Goal: Task Accomplishment & Management: Complete application form

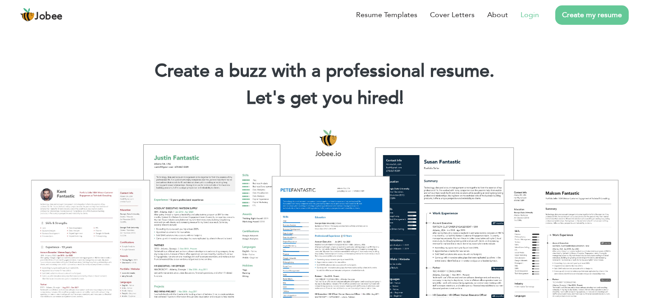
click at [530, 16] on link "Login" at bounding box center [529, 14] width 18 height 11
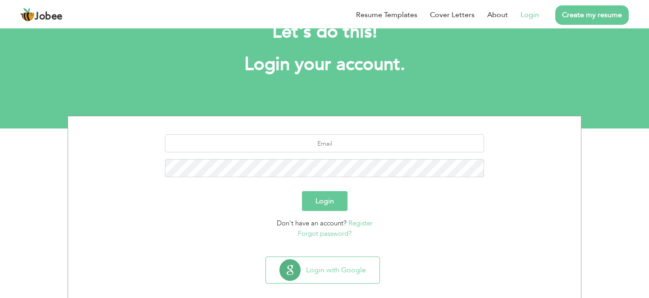
scroll to position [44, 0]
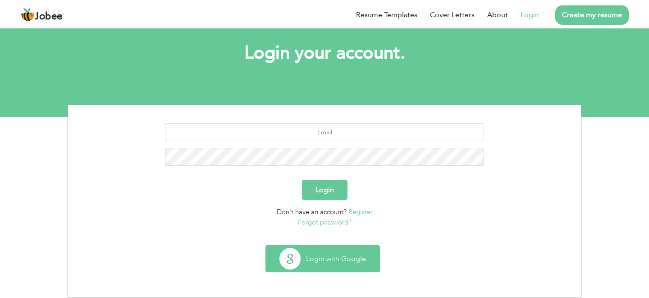
click at [331, 250] on button "Login with Google" at bounding box center [322, 258] width 113 height 26
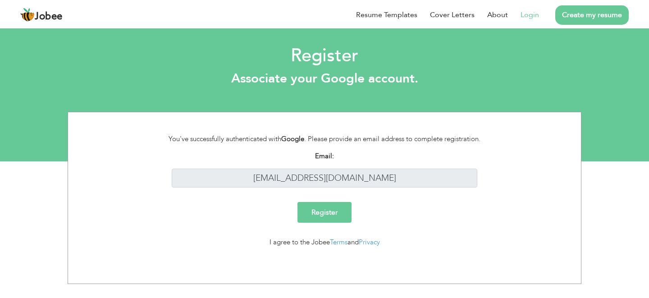
click at [602, 19] on link "Create my resume" at bounding box center [591, 14] width 73 height 19
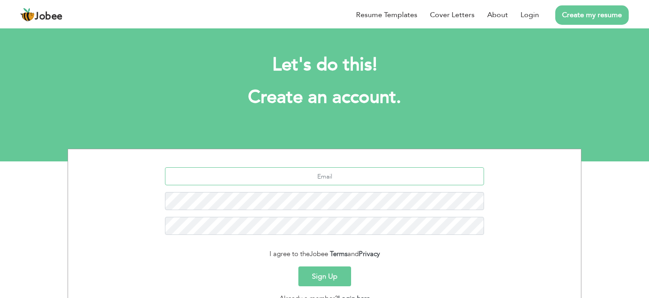
click at [318, 173] on input "text" at bounding box center [324, 176] width 319 height 18
type input "[EMAIL_ADDRESS][DOMAIN_NAME]"
click at [327, 281] on button "Sign Up" at bounding box center [324, 276] width 53 height 20
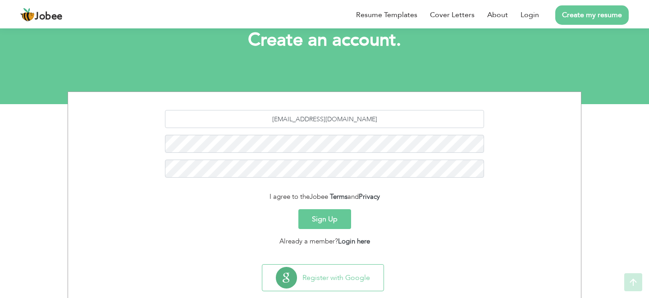
scroll to position [76, 0]
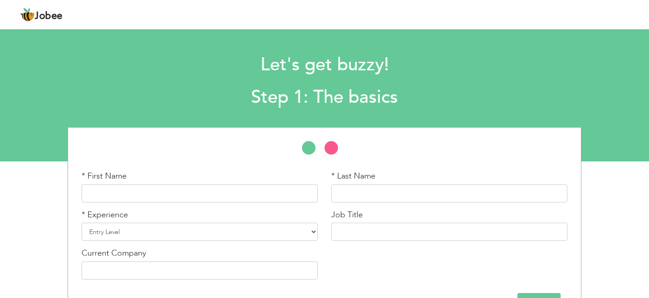
scroll to position [29, 0]
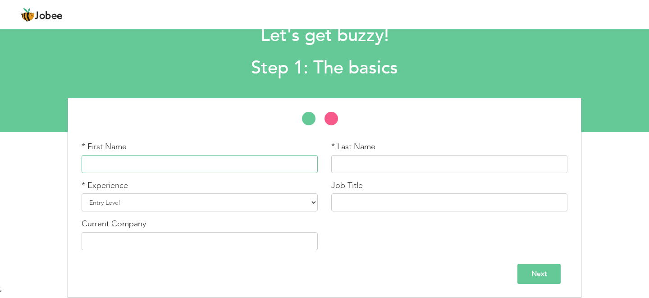
click at [251, 161] on input "text" at bounding box center [200, 164] width 236 height 18
type input "Abdullah"
type input "Seo"
type input "Abdullah seo"
click at [458, 200] on input "text" at bounding box center [449, 202] width 236 height 18
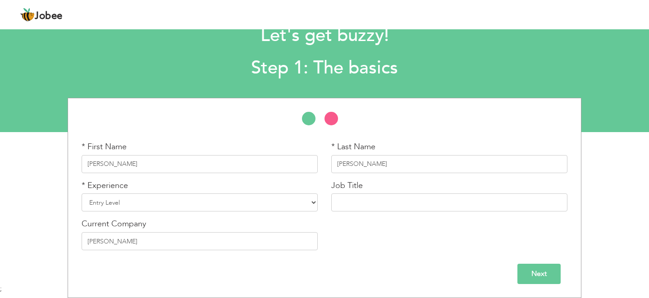
click at [529, 270] on input "Next" at bounding box center [538, 273] width 43 height 20
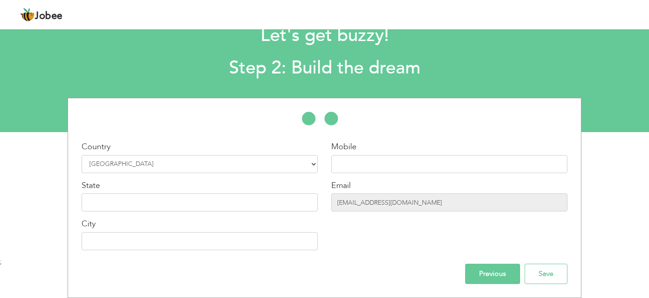
click at [372, 175] on div "Mobile Email abdullahmughal8477@gmail.com" at bounding box center [449, 199] width 250 height 116
click at [369, 172] on div "Mobile Email abdullahmughal8477@gmail.com" at bounding box center [449, 199] width 250 height 116
click at [363, 169] on input "text" at bounding box center [449, 164] width 236 height 18
type input "03164825311"
type input "[GEOGRAPHIC_DATA], [GEOGRAPHIC_DATA]"
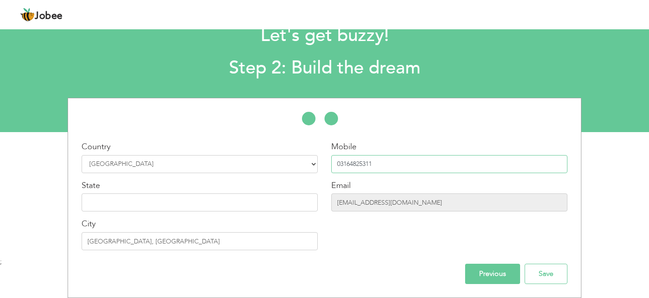
drag, startPoint x: 344, startPoint y: 164, endPoint x: 401, endPoint y: 167, distance: 57.3
click at [401, 167] on input "03164825311" at bounding box center [449, 164] width 236 height 18
type input "03099480336"
click at [195, 209] on input "text" at bounding box center [200, 202] width 236 height 18
type input "[GEOGRAPHIC_DATA]"
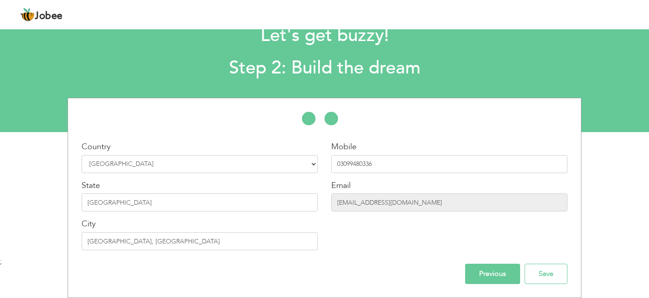
click at [436, 213] on div "Mobile 03099480336 Email abdullahmughal8477@gmail.com" at bounding box center [449, 199] width 250 height 116
click at [486, 271] on input "Previous" at bounding box center [492, 273] width 55 height 20
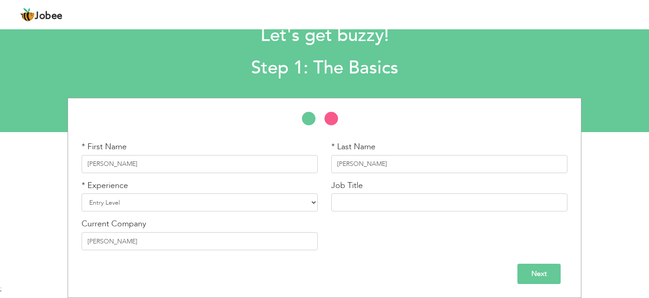
click at [326, 164] on div "* Last Name Seo" at bounding box center [449, 160] width 250 height 39
click at [341, 164] on input "[PERSON_NAME]" at bounding box center [449, 164] width 236 height 18
type input "Farooq"
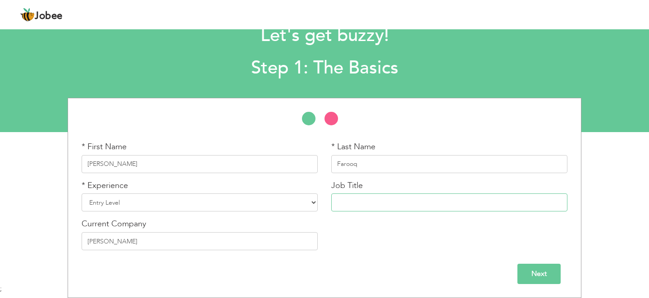
click at [369, 196] on input "text" at bounding box center [449, 202] width 236 height 18
type input "[PERSON_NAME]"
click at [203, 204] on select "Entry Level Less than 1 Year 1 Year 2 Years 3 Years 4 Years 5 Years 6 Years 7 Y…" at bounding box center [200, 202] width 236 height 18
select select "4"
click at [82, 193] on select "Entry Level Less than 1 Year 1 Year 2 Years 3 Years 4 Years 5 Years 6 Years 7 Y…" at bounding box center [200, 202] width 236 height 18
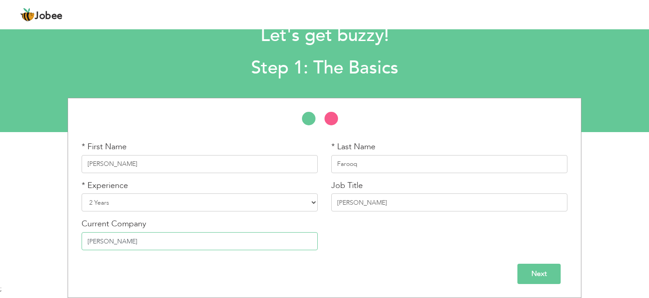
click at [182, 236] on input "[PERSON_NAME]" at bounding box center [200, 241] width 236 height 18
click at [196, 243] on input "[PERSON_NAME]" at bounding box center [200, 241] width 236 height 18
click at [196, 260] on div "Next" at bounding box center [324, 270] width 499 height 27
drag, startPoint x: 114, startPoint y: 240, endPoint x: 84, endPoint y: 240, distance: 29.7
click at [84, 240] on input "[PERSON_NAME]" at bounding box center [200, 241] width 236 height 18
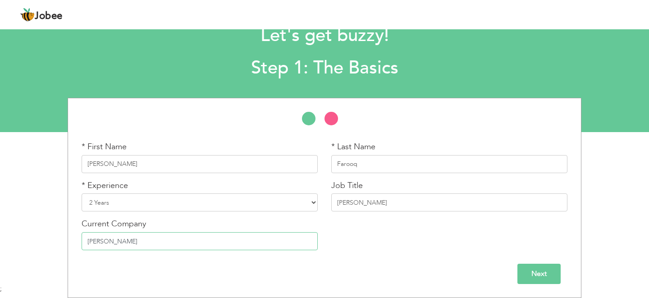
click at [113, 240] on input "[PERSON_NAME]" at bounding box center [200, 241] width 236 height 18
type input "Sofaims"
click at [553, 270] on input "Next" at bounding box center [538, 273] width 43 height 20
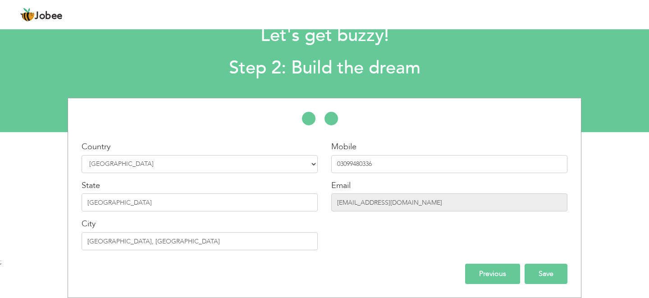
click at [551, 272] on input "Save" at bounding box center [545, 273] width 43 height 20
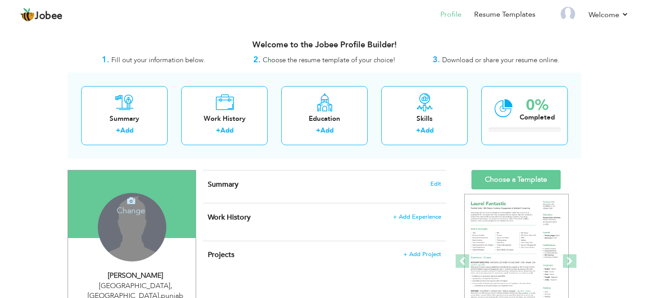
click at [139, 213] on h4 "Change" at bounding box center [131, 205] width 64 height 22
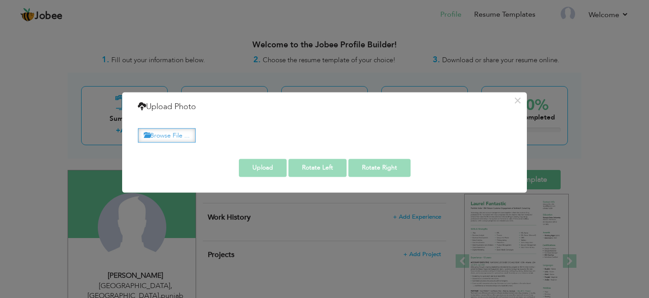
click at [173, 134] on label "Browse File ..." at bounding box center [167, 135] width 58 height 14
click at [0, 0] on input "Browse File ..." at bounding box center [0, 0] width 0 height 0
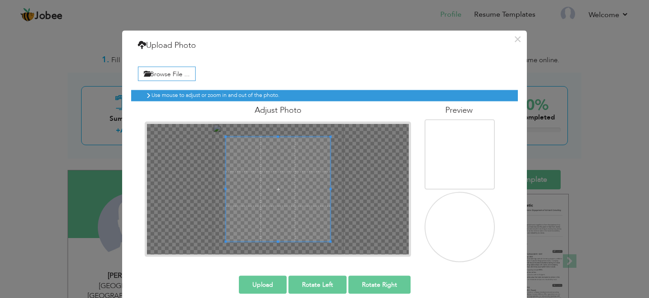
scroll to position [11, 0]
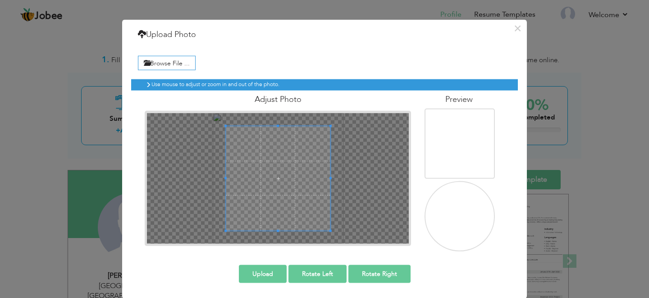
click at [273, 270] on button "Upload" at bounding box center [263, 273] width 48 height 18
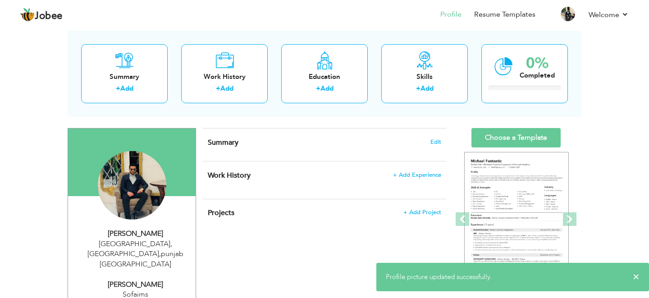
scroll to position [61, 0]
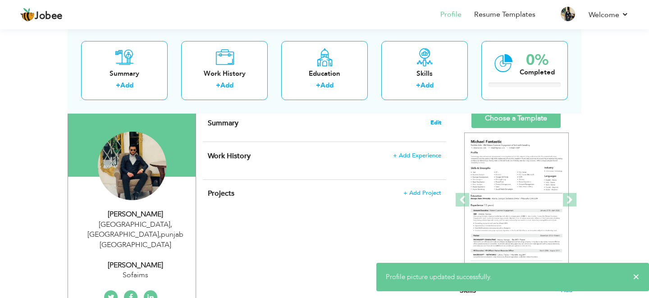
click at [437, 123] on span "Edit" at bounding box center [435, 122] width 11 height 6
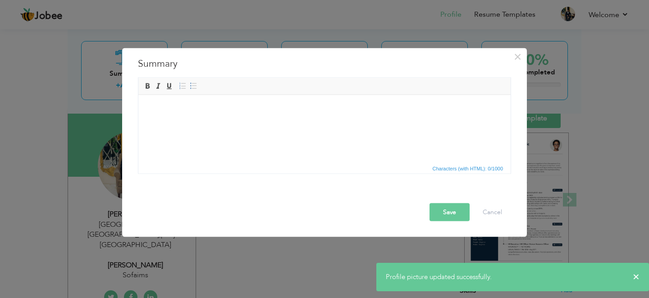
click at [297, 119] on html at bounding box center [324, 108] width 372 height 27
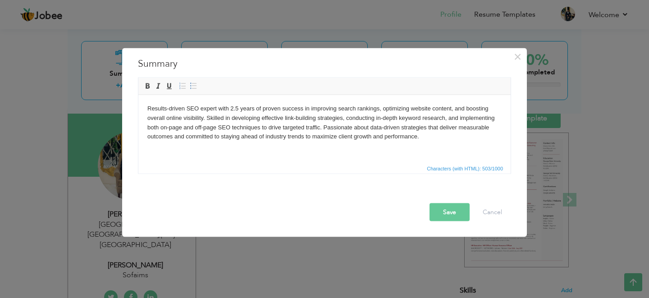
click at [451, 213] on button "Save" at bounding box center [449, 212] width 40 height 18
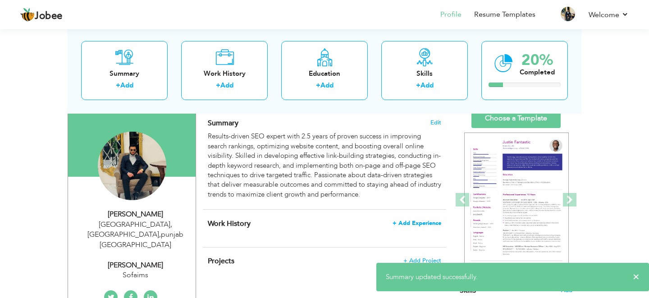
click at [413, 222] on span "+ Add Experience" at bounding box center [416, 223] width 49 height 6
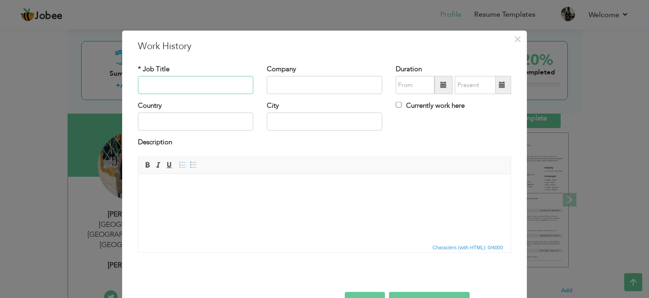
click at [193, 81] on input "text" at bounding box center [195, 85] width 115 height 18
paste input "SEO Link Builder"
type input "SEO Link Builder"
click at [301, 90] on input "text" at bounding box center [324, 85] width 115 height 18
click at [326, 88] on input "text" at bounding box center [324, 85] width 115 height 18
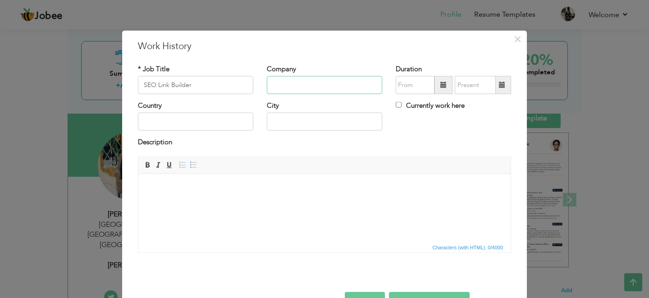
paste input "ENIGMA AI"
type input "ENIGMA AI"
click at [296, 123] on input "text" at bounding box center [324, 122] width 115 height 18
type input "[GEOGRAPHIC_DATA], [GEOGRAPHIC_DATA]"
type input "[GEOGRAPHIC_DATA]"
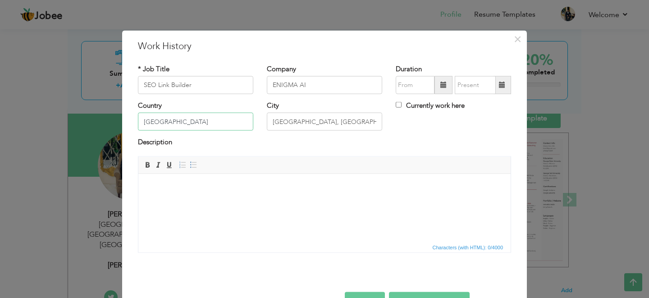
click at [198, 122] on input "[GEOGRAPHIC_DATA]" at bounding box center [195, 122] width 115 height 18
click at [339, 201] on html at bounding box center [324, 186] width 372 height 27
click at [418, 85] on input "09/2025" at bounding box center [414, 85] width 39 height 18
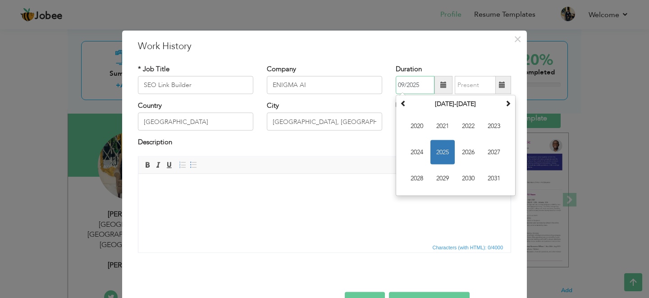
click at [407, 82] on input "09/2025" at bounding box center [414, 85] width 39 height 18
click at [405, 102] on span at bounding box center [403, 103] width 6 height 6
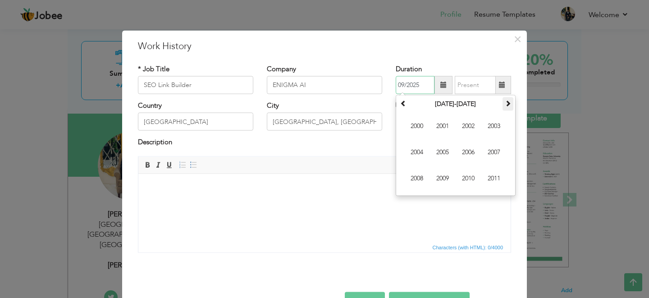
click at [508, 104] on span at bounding box center [507, 103] width 6 height 6
click at [508, 103] on span at bounding box center [507, 103] width 6 height 6
click at [493, 132] on span "2023" at bounding box center [493, 126] width 24 height 24
click at [405, 83] on input "09/2025" at bounding box center [414, 85] width 39 height 18
click at [404, 83] on input "09/2025" at bounding box center [414, 85] width 39 height 18
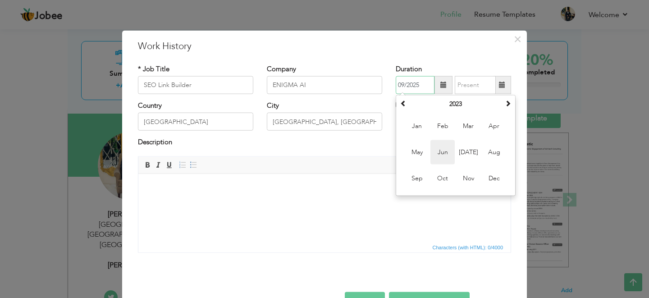
click at [440, 155] on span "Jun" at bounding box center [442, 152] width 24 height 24
type input "06/2023"
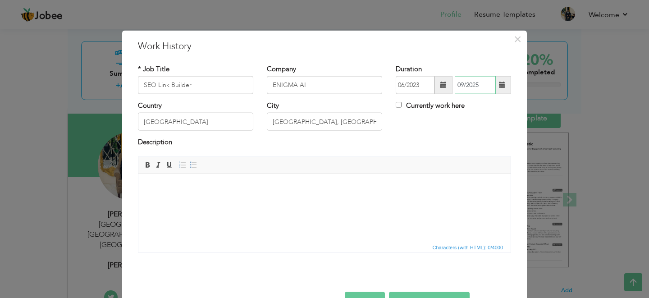
click at [467, 91] on input "09/2025" at bounding box center [474, 85] width 41 height 18
click at [474, 89] on input "09/2025" at bounding box center [474, 85] width 41 height 18
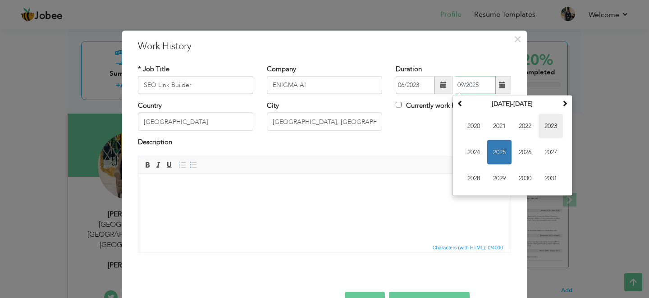
click at [546, 130] on span "2023" at bounding box center [550, 126] width 24 height 24
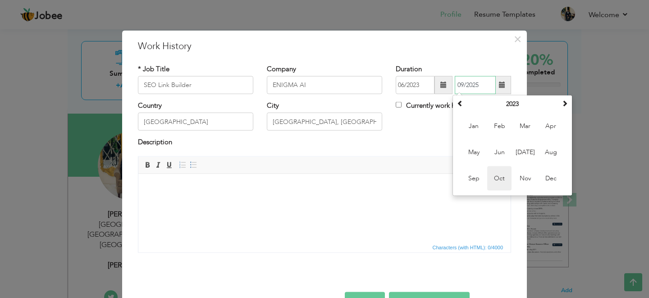
click at [496, 177] on span "Oct" at bounding box center [499, 178] width 24 height 24
type input "10/2023"
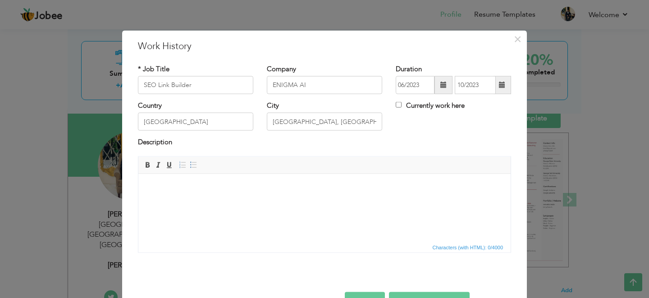
click at [248, 177] on html at bounding box center [324, 186] width 372 height 27
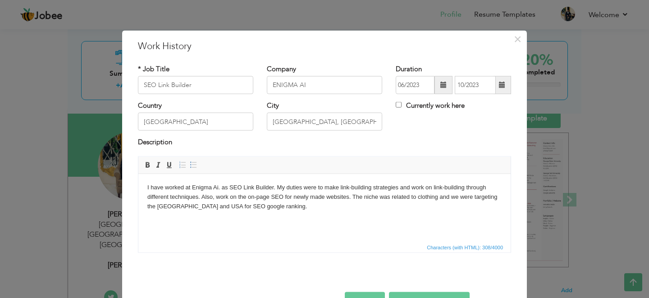
scroll to position [28, 0]
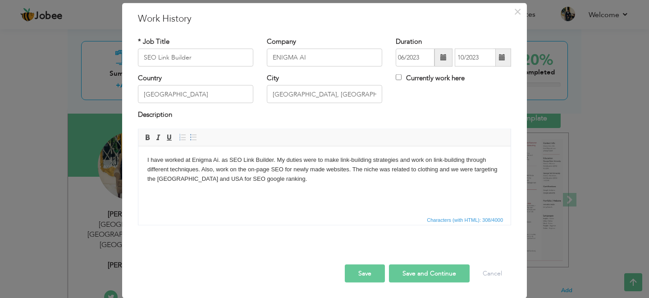
click at [369, 275] on button "Save" at bounding box center [365, 273] width 40 height 18
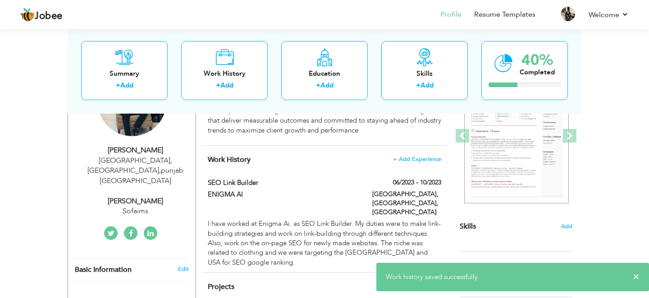
scroll to position [117, 0]
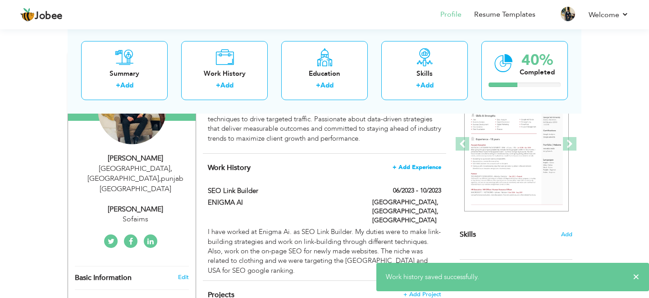
click at [401, 164] on span "+ Add Experience" at bounding box center [416, 167] width 49 height 6
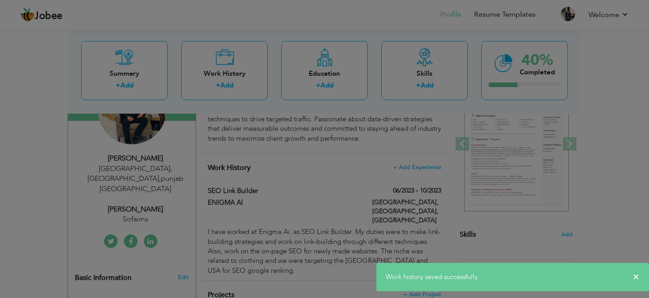
scroll to position [0, 0]
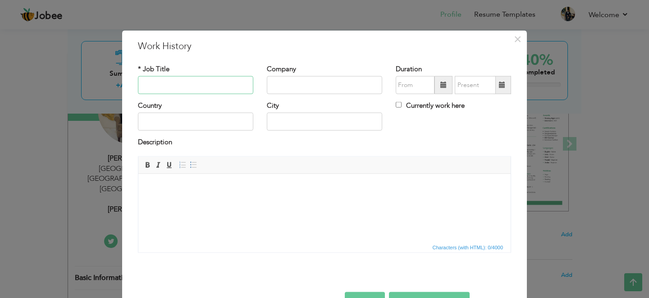
paste input "Seo Executive"
type input "Seo Executive"
click at [328, 82] on input "text" at bounding box center [324, 85] width 115 height 18
click at [325, 82] on input "text" at bounding box center [324, 85] width 115 height 18
paste input "GROW EX"
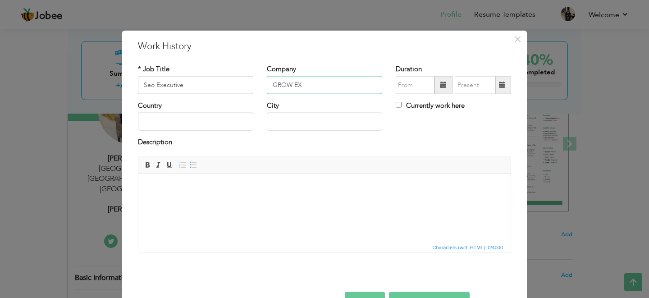
type input "GROW EX"
click at [211, 125] on input "text" at bounding box center [195, 122] width 115 height 18
click at [154, 126] on input "text" at bounding box center [195, 122] width 115 height 18
type input "[GEOGRAPHIC_DATA]"
type input "[GEOGRAPHIC_DATA], [GEOGRAPHIC_DATA]"
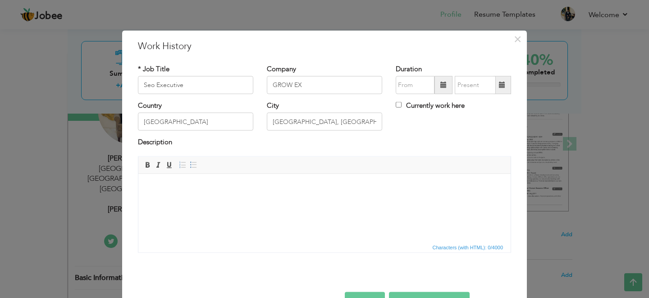
click at [435, 85] on span at bounding box center [443, 85] width 18 height 18
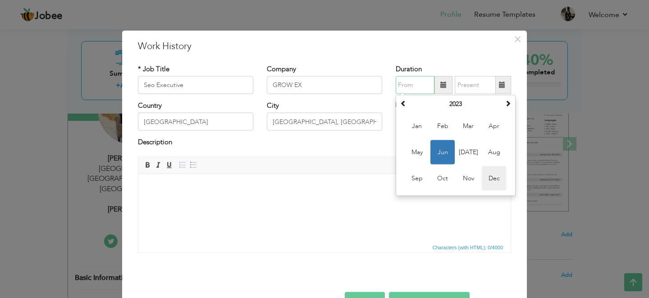
click at [490, 179] on span "Dec" at bounding box center [493, 178] width 24 height 24
type input "12/2023"
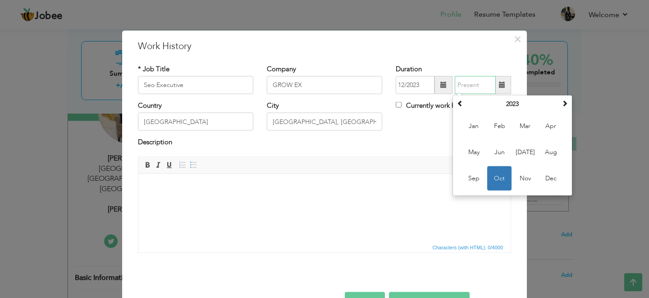
click at [464, 92] on input "text" at bounding box center [474, 85] width 41 height 18
click at [564, 104] on span at bounding box center [564, 103] width 6 height 6
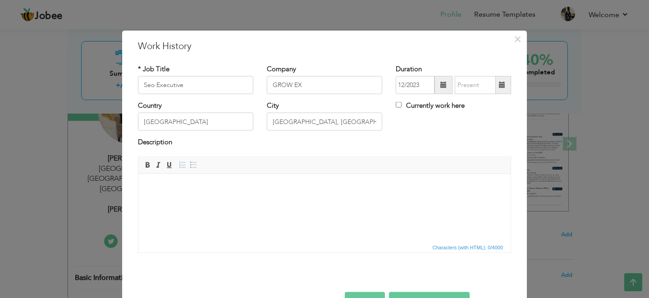
click at [507, 83] on span at bounding box center [502, 85] width 18 height 18
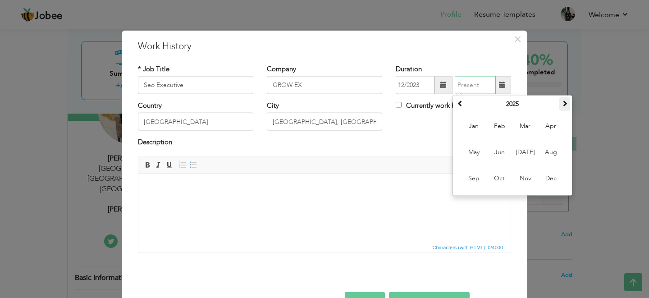
click at [559, 105] on th at bounding box center [564, 104] width 11 height 14
click at [461, 105] on span at bounding box center [460, 103] width 6 height 6
click at [526, 125] on span "Mar" at bounding box center [525, 126] width 24 height 24
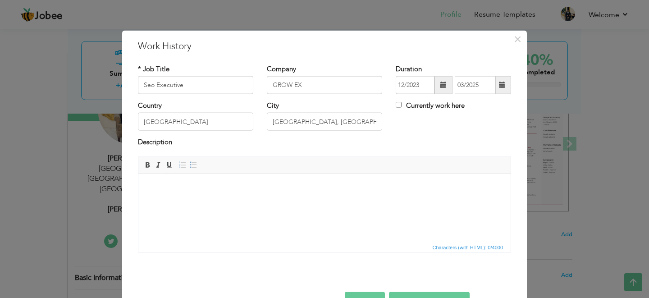
click at [502, 90] on span at bounding box center [502, 85] width 18 height 18
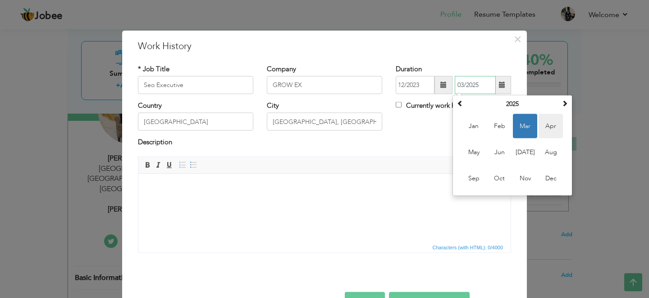
click at [542, 123] on span "Apr" at bounding box center [550, 126] width 24 height 24
type input "04/2025"
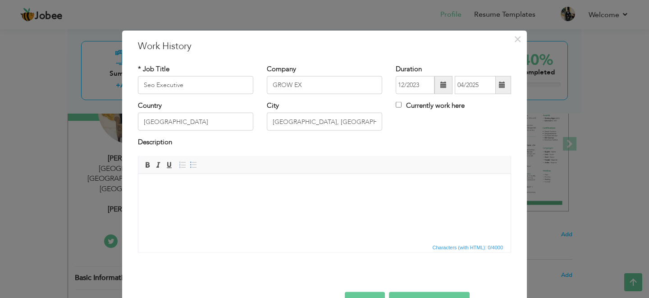
click at [200, 254] on div "Rich Text Editor, workEditor Editor toolbars Basic Styles Bold Italic Underline…" at bounding box center [324, 207] width 386 height 103
click at [191, 201] on html at bounding box center [324, 186] width 372 height 27
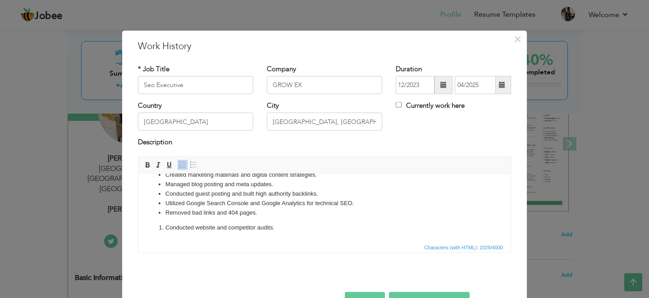
scroll to position [28, 0]
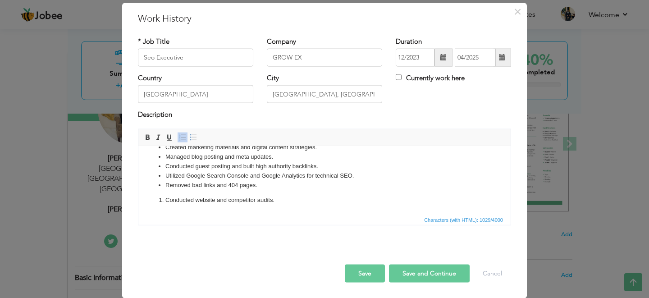
click at [377, 271] on button "Save" at bounding box center [365, 273] width 40 height 18
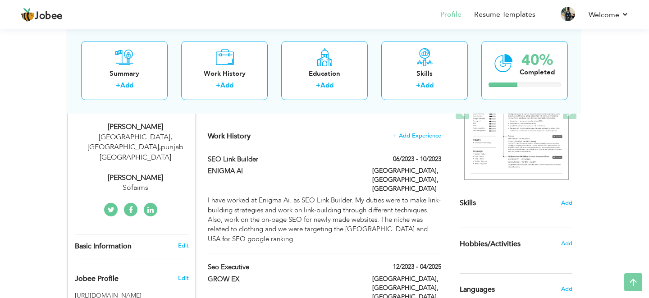
scroll to position [156, 0]
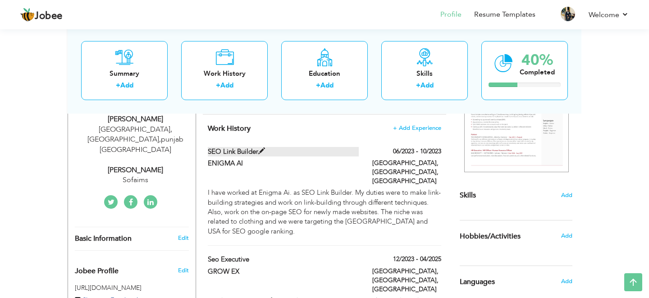
click at [262, 148] on span at bounding box center [261, 151] width 7 height 7
type input "SEO Link Builder"
type input "ENIGMA AI"
type input "06/2023"
type input "10/2023"
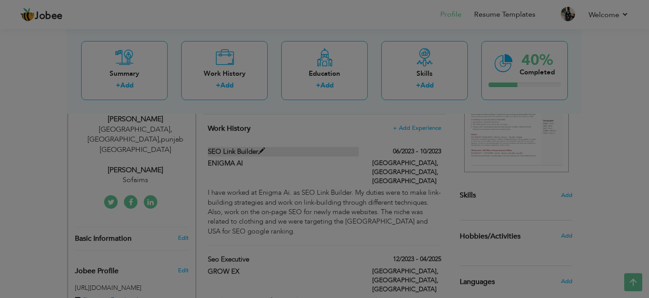
scroll to position [0, 0]
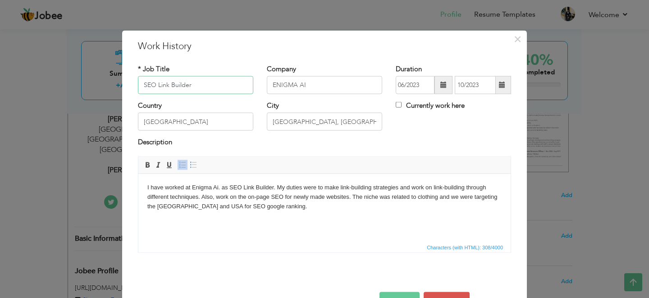
click at [201, 83] on input "SEO Link Builder" at bounding box center [195, 85] width 115 height 18
paste input "Expert"
type input "SEO Expert"
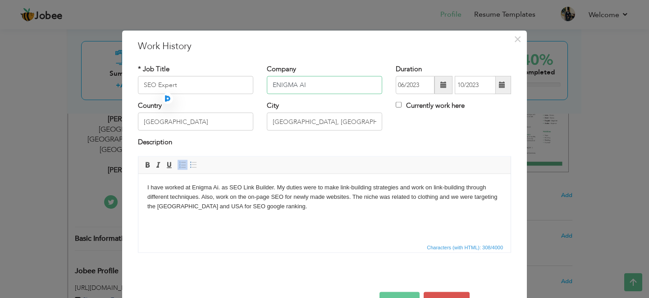
click at [311, 89] on input "ENIGMA AI" at bounding box center [324, 85] width 115 height 18
click at [318, 78] on input "ENIGMA AI" at bounding box center [324, 85] width 115 height 18
paste input "SOFTAIMS"
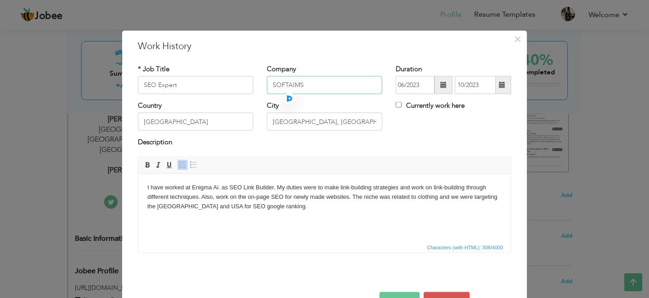
type input "SOFTAIMS"
click at [149, 195] on body "I have worked at Enigma Ai. as SEO Link Builder. My duties were to make link-bu…" at bounding box center [324, 196] width 354 height 28
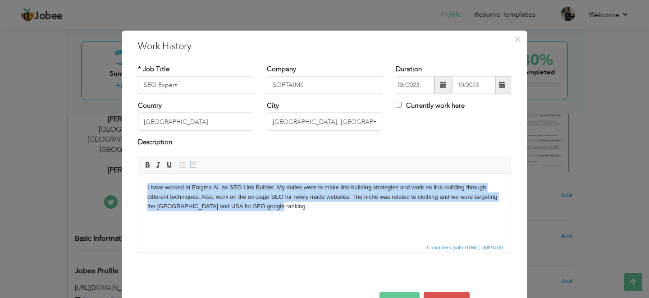
scroll to position [21, 0]
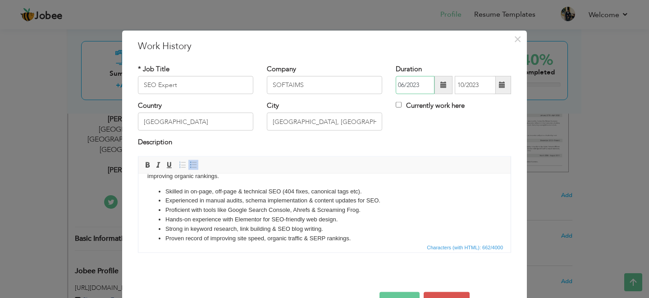
click at [408, 82] on input "06/2023" at bounding box center [414, 85] width 39 height 18
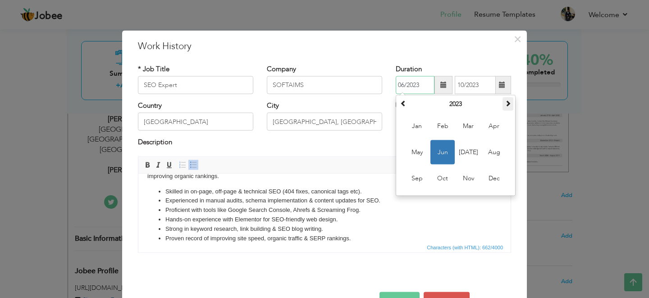
click at [502, 101] on th at bounding box center [507, 104] width 11 height 14
click at [507, 111] on td "Jan Feb Mar Apr May Jun Jul Aug Sep Oct Nov Dec" at bounding box center [455, 152] width 115 height 83
click at [508, 103] on span at bounding box center [507, 103] width 6 height 6
click at [489, 133] on span "Apr" at bounding box center [493, 126] width 24 height 24
type input "04/2025"
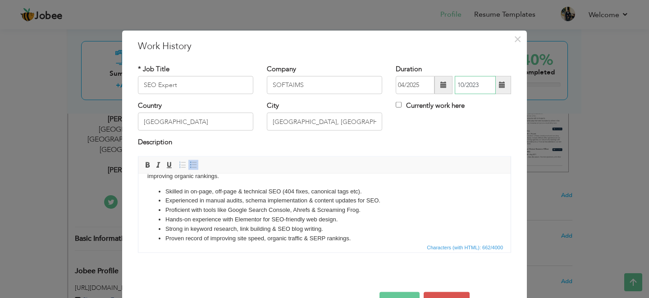
click at [479, 90] on input "10/2023" at bounding box center [474, 85] width 41 height 18
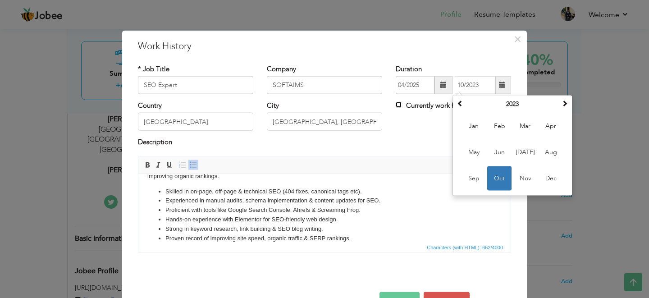
click at [399, 104] on input "Currently work here" at bounding box center [398, 105] width 6 height 6
checkbox input "true"
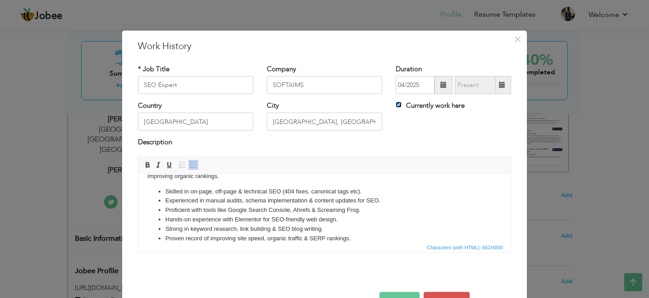
scroll to position [28, 0]
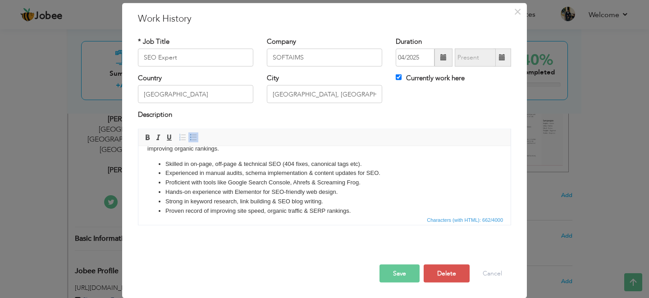
click at [406, 270] on button "Save" at bounding box center [399, 273] width 40 height 18
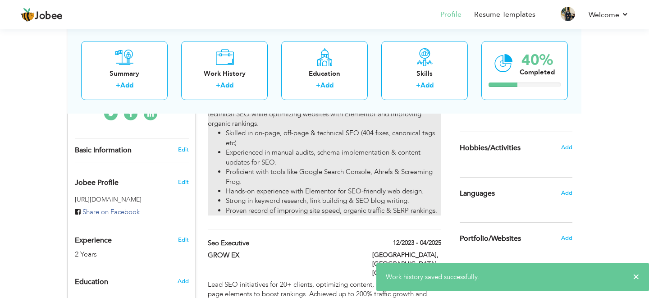
scroll to position [251, 0]
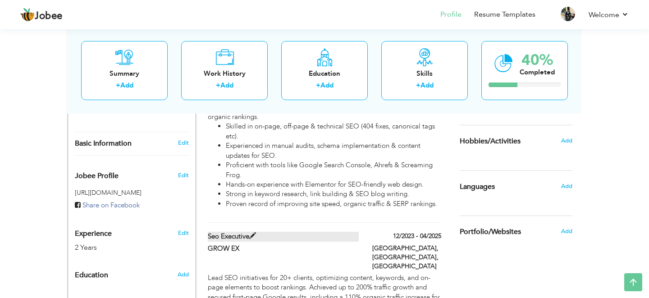
click at [253, 232] on span at bounding box center [252, 235] width 7 height 7
type input "Seo Executive"
type input "GROW EX"
type input "12/2023"
type input "04/2025"
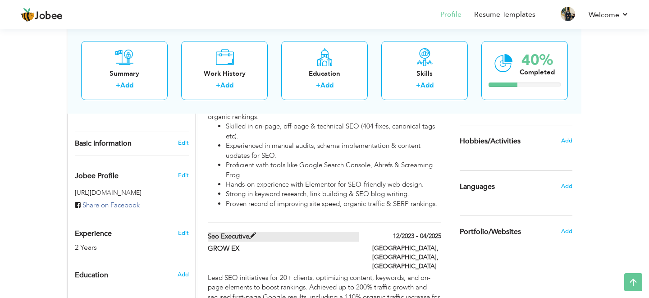
checkbox input "false"
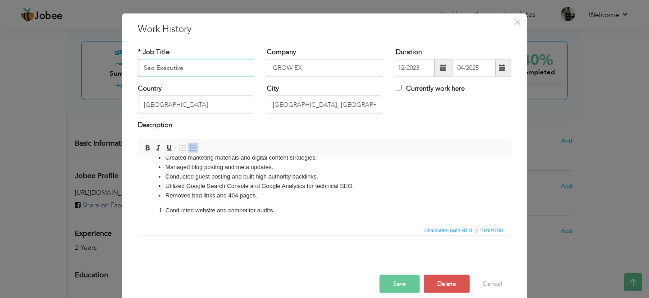
scroll to position [28, 0]
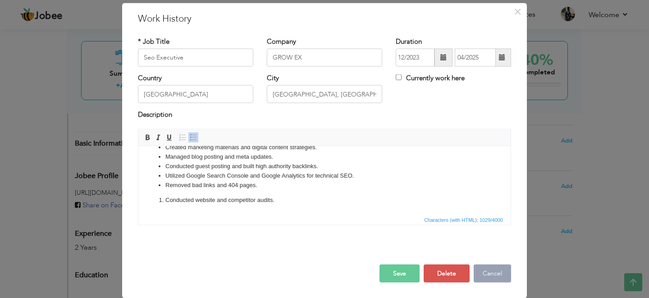
click at [493, 275] on button "Cancel" at bounding box center [491, 273] width 37 height 18
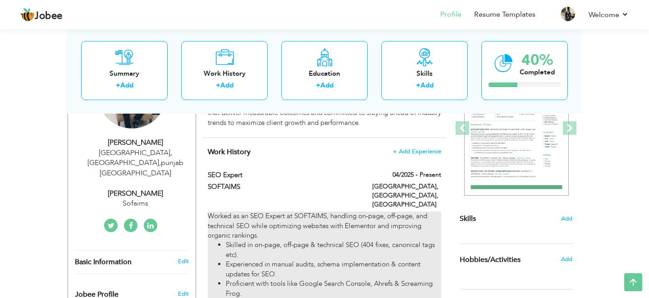
scroll to position [129, 0]
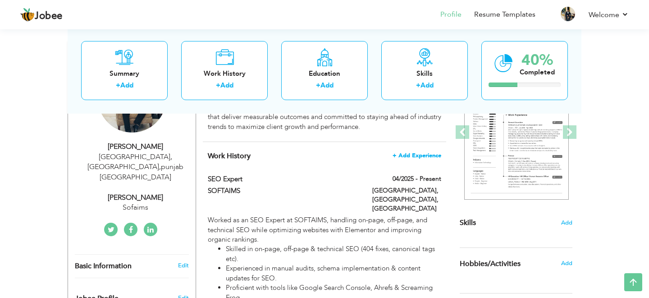
click at [433, 153] on span "+ Add Experience" at bounding box center [416, 155] width 49 height 6
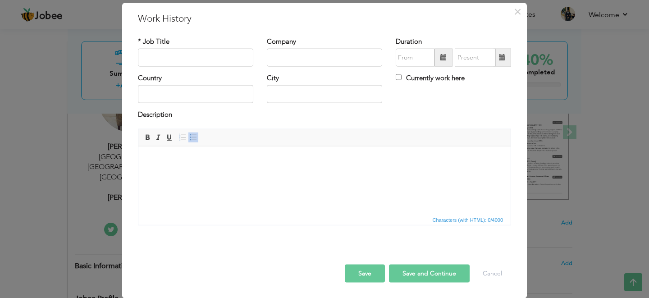
scroll to position [0, 0]
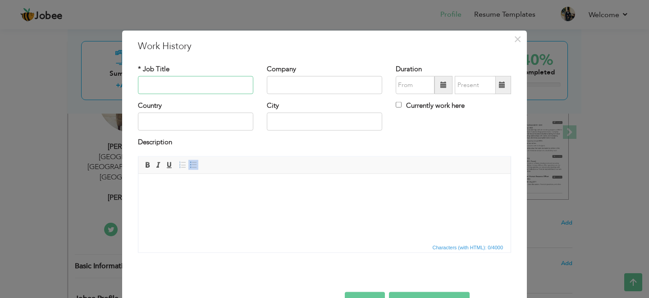
paste input "SEO Link Builder"
type input "SEO Link Builder"
click at [303, 90] on input "text" at bounding box center [324, 85] width 115 height 18
type input "[PERSON_NAME]"
type input "[GEOGRAPHIC_DATA]"
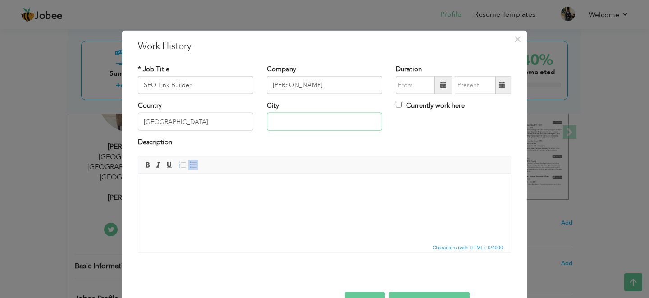
type input "[GEOGRAPHIC_DATA], [GEOGRAPHIC_DATA]"
click at [295, 201] on html at bounding box center [324, 186] width 372 height 27
click at [259, 201] on html at bounding box center [324, 186] width 372 height 27
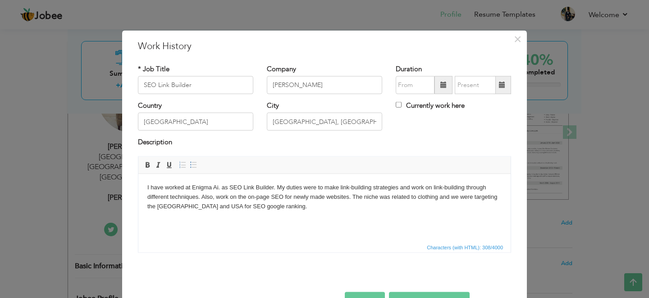
scroll to position [28, 0]
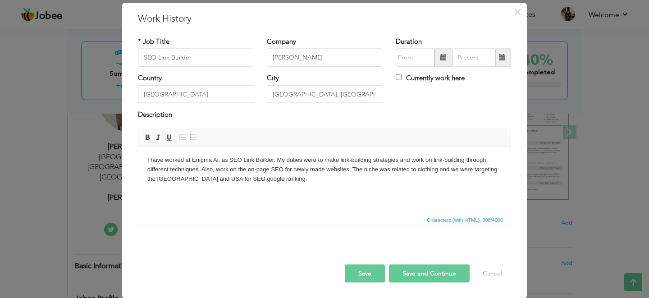
click at [366, 268] on button "Save" at bounding box center [365, 273] width 40 height 18
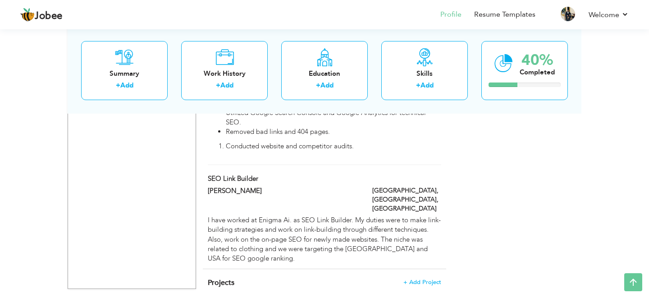
scroll to position [567, 0]
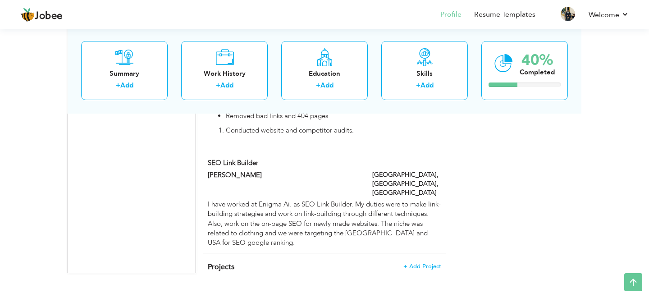
click at [265, 158] on label "SEO Link Builder" at bounding box center [283, 162] width 151 height 9
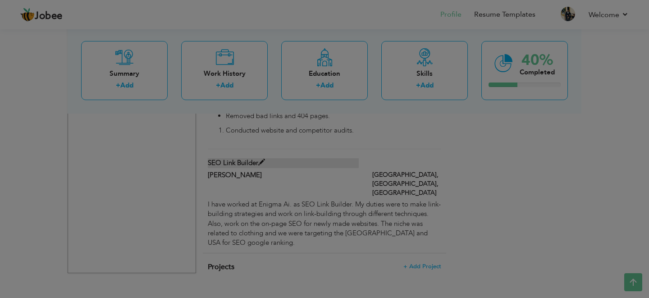
scroll to position [0, 0]
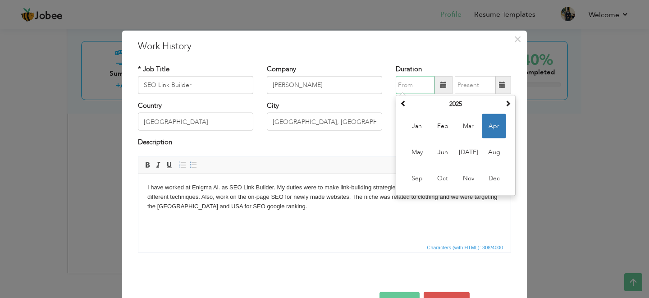
click at [407, 82] on input "text" at bounding box center [414, 85] width 39 height 18
click at [404, 105] on span at bounding box center [403, 103] width 6 height 6
click at [449, 147] on span "Jun" at bounding box center [442, 152] width 24 height 24
type input "06/2023"
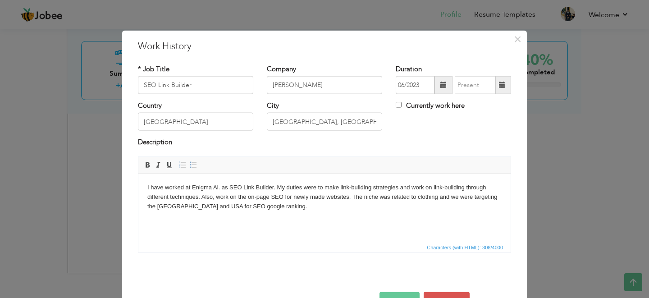
click at [507, 81] on span at bounding box center [502, 85] width 18 height 18
click at [497, 84] on span at bounding box center [502, 85] width 18 height 18
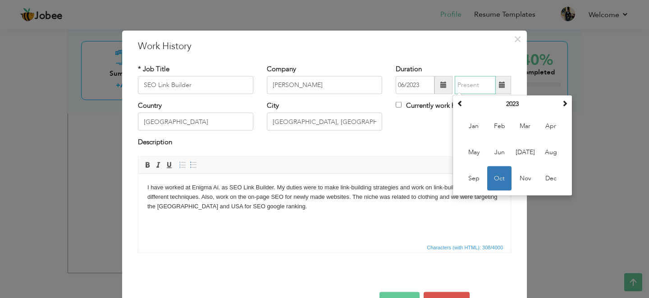
click at [499, 172] on span "Oct" at bounding box center [499, 178] width 24 height 24
type input "10/2023"
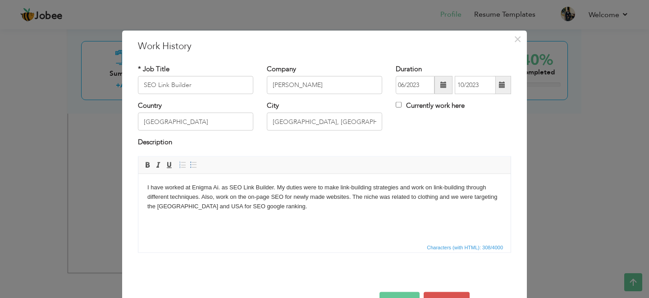
scroll to position [28, 0]
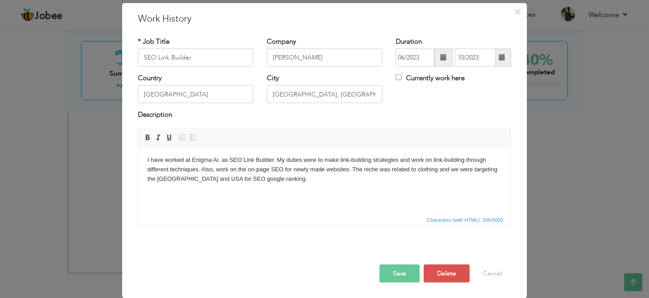
click at [409, 267] on button "Save" at bounding box center [399, 273] width 40 height 18
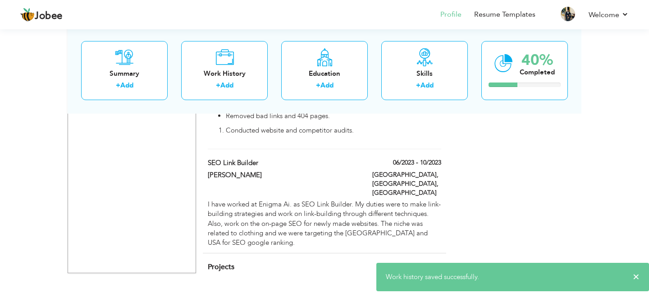
click at [427, 263] on span "+ Add Project" at bounding box center [422, 266] width 38 height 6
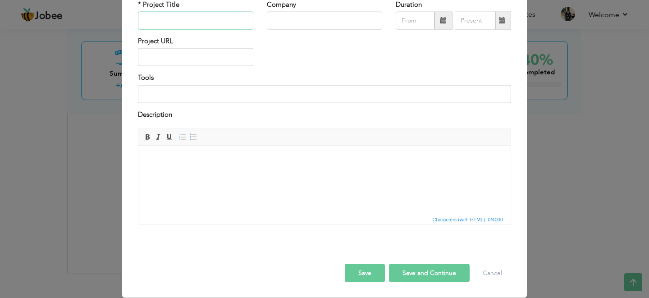
scroll to position [0, 0]
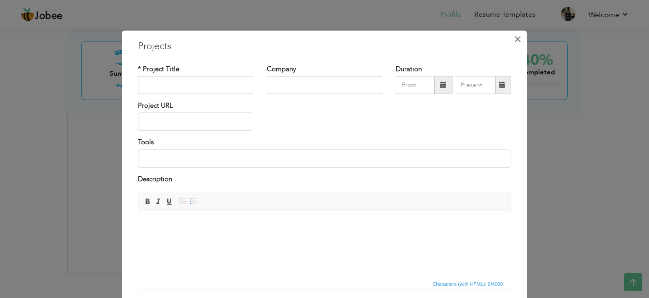
click at [519, 41] on span "×" at bounding box center [517, 39] width 8 height 16
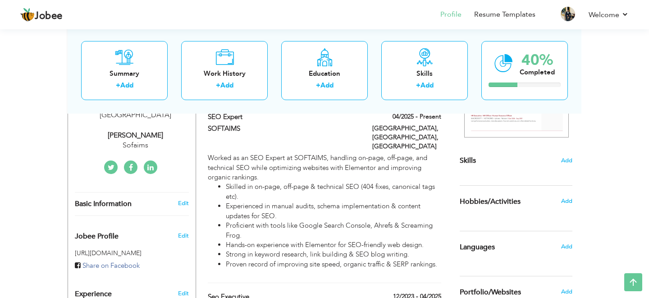
scroll to position [203, 0]
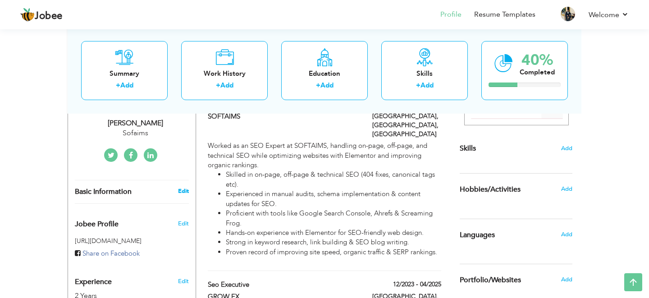
click at [187, 187] on link "Edit" at bounding box center [183, 191] width 11 height 8
type input "[PERSON_NAME]"
type input "Farooq"
type input "03099480336"
select select "number:166"
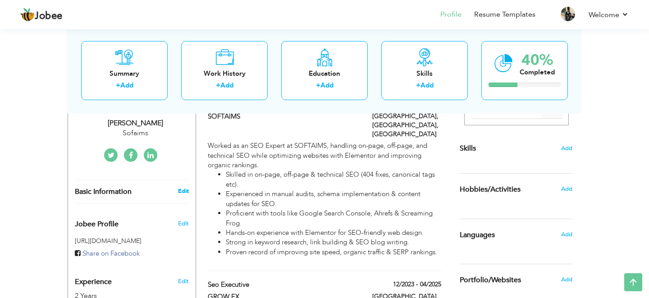
type input "[GEOGRAPHIC_DATA]"
type input "[GEOGRAPHIC_DATA], [GEOGRAPHIC_DATA]"
select select "number:4"
type input "Sofaims"
type input "Seo"
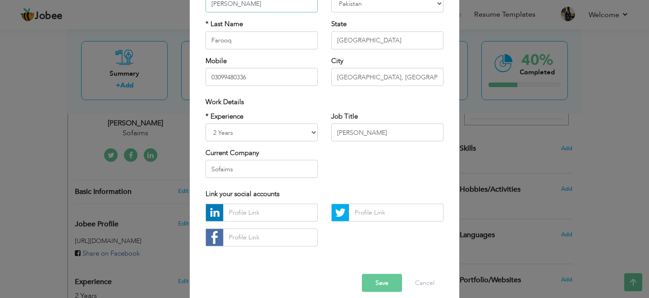
scroll to position [102, 0]
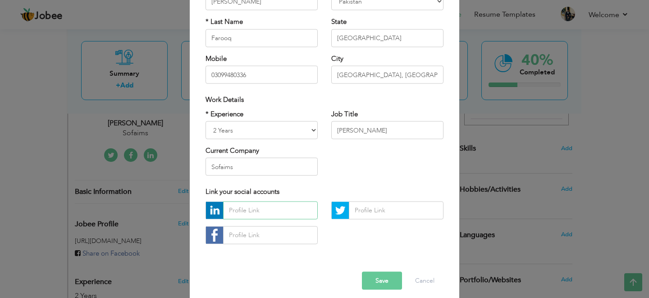
click at [279, 208] on input "text" at bounding box center [270, 210] width 95 height 18
click at [280, 228] on input "text" at bounding box center [270, 235] width 95 height 18
click at [264, 210] on input "text" at bounding box center [270, 210] width 95 height 18
paste input "https://www.linkedin.com/in/abdullah-farooq-1a707b249?utm_source=share&utm_camp…"
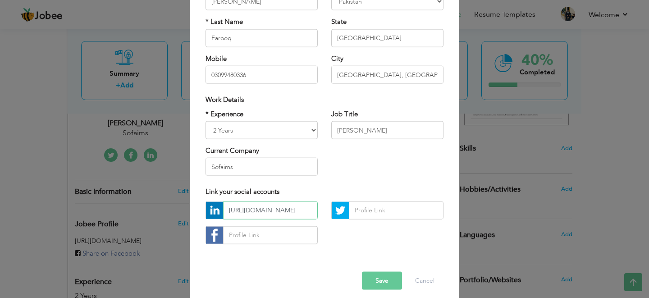
type input "https://www.linkedin.com/in/abdullah-farooq-1a707b249?utm_source=share&utm_camp…"
click at [383, 277] on button "Save" at bounding box center [382, 280] width 40 height 18
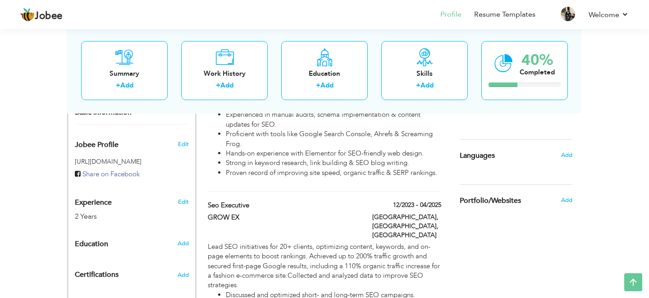
scroll to position [311, 0]
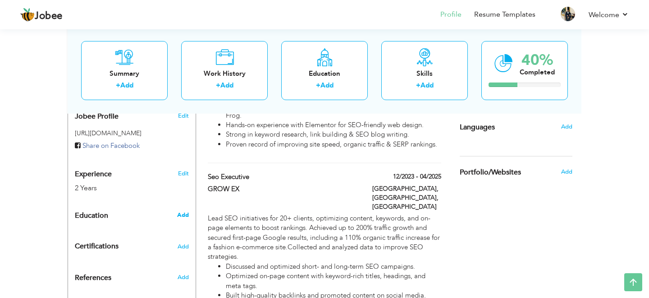
click at [184, 211] on span "Add" at bounding box center [183, 215] width 12 height 8
radio input "true"
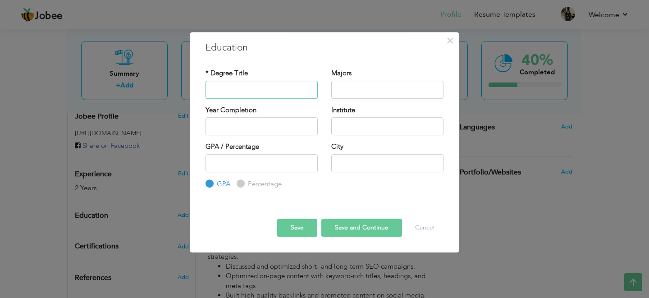
click at [250, 82] on input "text" at bounding box center [261, 90] width 112 height 18
paste input "Center [GEOGRAPHIC_DATA]"
type input "Center [GEOGRAPHIC_DATA]"
click at [344, 85] on input "text" at bounding box center [387, 90] width 112 height 18
click at [369, 120] on input "text" at bounding box center [387, 126] width 112 height 18
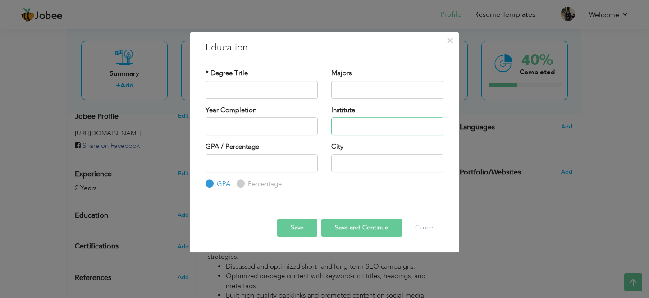
click at [337, 122] on input "text" at bounding box center [387, 126] width 112 height 18
paste input "Center [GEOGRAPHIC_DATA]"
type input "Center [GEOGRAPHIC_DATA]"
click at [264, 87] on input "text" at bounding box center [261, 90] width 112 height 18
paste input "Center [GEOGRAPHIC_DATA]"
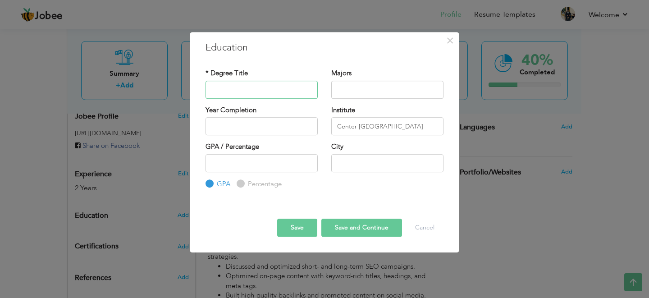
type input "Center [GEOGRAPHIC_DATA]"
click at [353, 123] on input "Center [GEOGRAPHIC_DATA]" at bounding box center [387, 126] width 112 height 18
click at [268, 86] on input "text" at bounding box center [261, 90] width 112 height 18
click at [230, 97] on input "text" at bounding box center [261, 90] width 112 height 18
paste input "Computer Science"
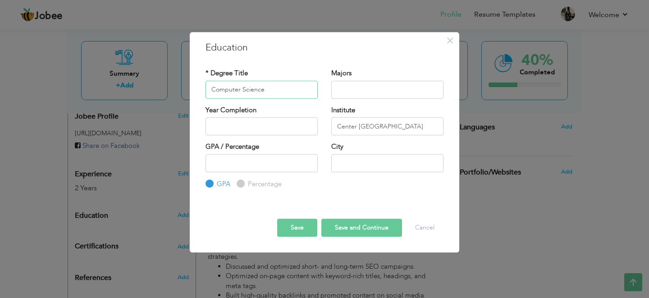
type input "Computer Science"
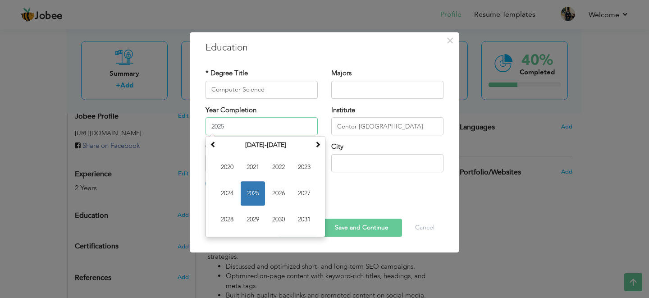
click at [241, 124] on input "2025" at bounding box center [261, 126] width 112 height 18
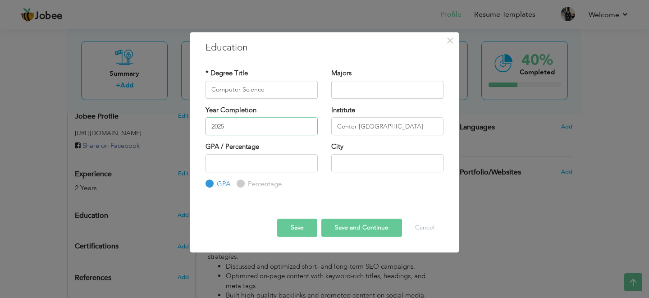
click at [247, 127] on input "2025" at bounding box center [261, 126] width 112 height 18
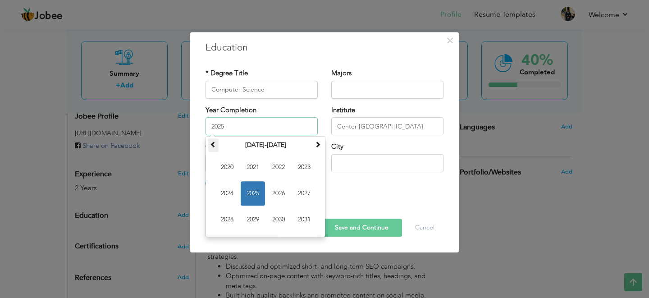
click at [213, 145] on span at bounding box center [213, 144] width 6 height 6
click at [311, 217] on span "2021" at bounding box center [304, 219] width 24 height 24
type input "2021"
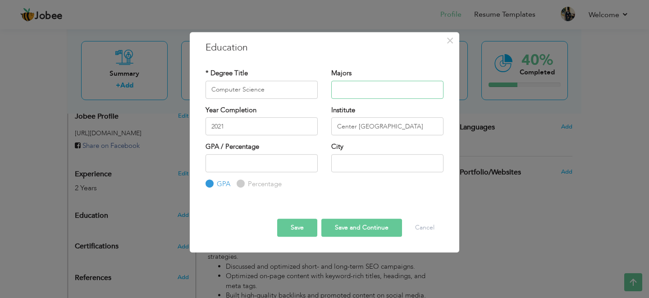
click at [363, 95] on input "text" at bounding box center [387, 90] width 112 height 18
click at [267, 159] on input "number" at bounding box center [261, 163] width 112 height 18
click at [241, 182] on input "Percentage" at bounding box center [239, 184] width 6 height 6
radio input "true"
click at [341, 166] on input "text" at bounding box center [387, 163] width 112 height 18
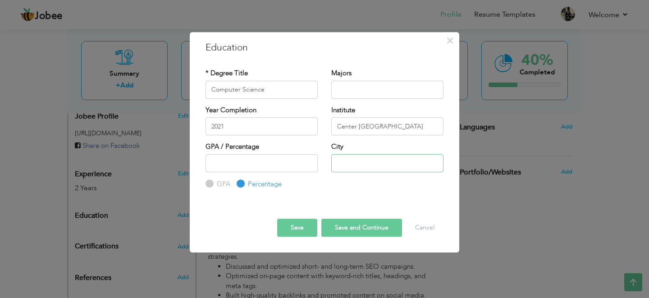
type input "[GEOGRAPHIC_DATA], [GEOGRAPHIC_DATA]"
click at [352, 229] on button "Save and Continue" at bounding box center [361, 227] width 81 height 18
radio input "true"
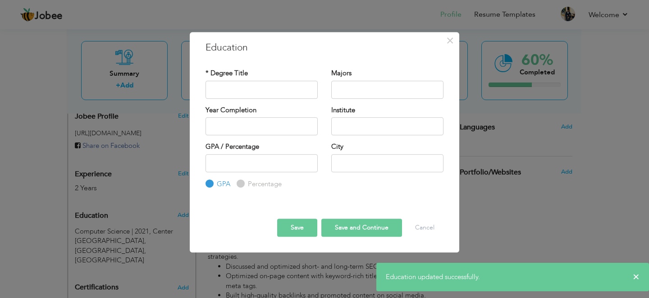
click at [141, 220] on div "× Education * Degree Title Majors Year Completion Institute GPA" at bounding box center [324, 149] width 649 height 298
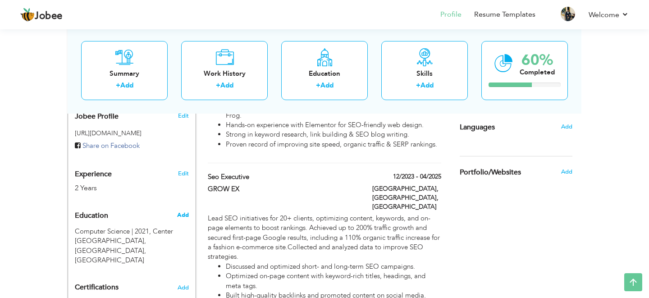
click at [186, 211] on span "Add" at bounding box center [183, 215] width 12 height 8
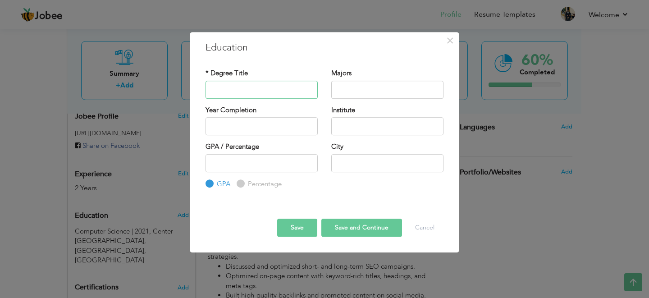
click at [251, 95] on input "text" at bounding box center [261, 90] width 112 height 18
click at [352, 138] on div "Institute" at bounding box center [387, 123] width 126 height 36
click at [350, 135] on div "Institute" at bounding box center [387, 123] width 126 height 36
click at [354, 130] on input "text" at bounding box center [387, 126] width 112 height 18
paste input "Concordia Collage"
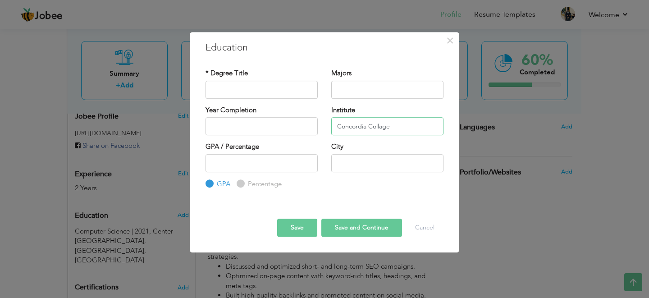
type input "Concordia Collage"
click at [273, 93] on input "text" at bounding box center [261, 90] width 112 height 18
type input "ICS"
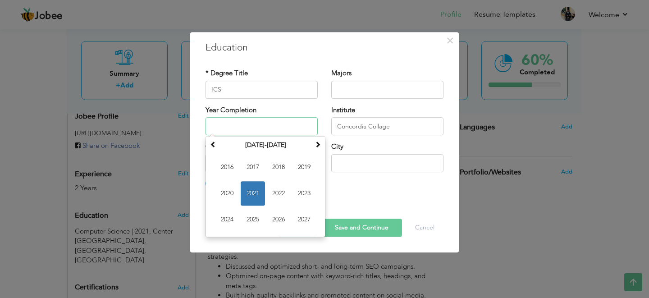
click at [288, 132] on input "text" at bounding box center [261, 126] width 112 height 18
click at [333, 154] on div "City" at bounding box center [387, 157] width 112 height 30
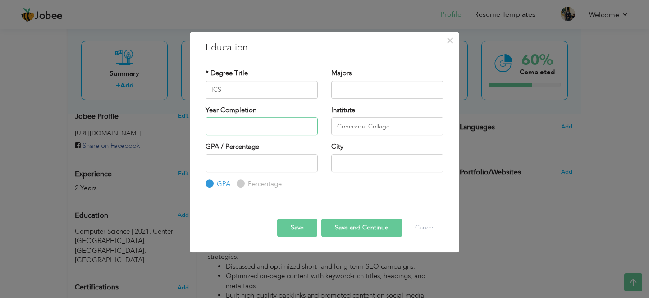
click at [299, 127] on input "text" at bounding box center [261, 126] width 112 height 18
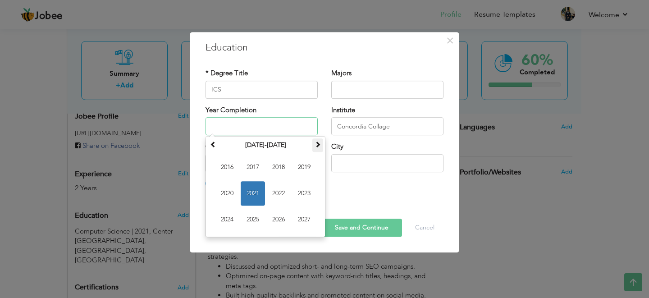
click at [314, 149] on th at bounding box center [317, 145] width 11 height 14
click at [214, 149] on th at bounding box center [213, 145] width 11 height 14
click at [306, 196] on span "2023" at bounding box center [304, 193] width 24 height 24
type input "2023"
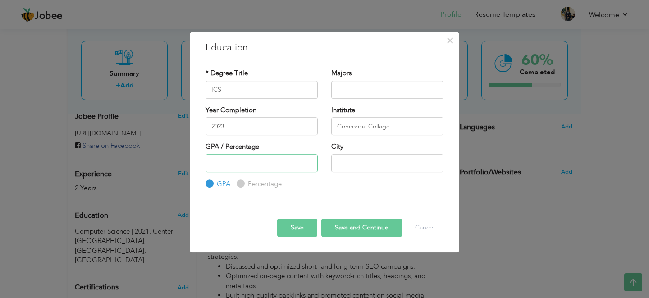
click at [270, 164] on input "number" at bounding box center [261, 163] width 112 height 18
click at [245, 182] on label "Percentage" at bounding box center [263, 183] width 36 height 9
click at [242, 182] on input "Percentage" at bounding box center [239, 184] width 6 height 6
radio input "true"
click at [378, 163] on input "text" at bounding box center [387, 163] width 112 height 18
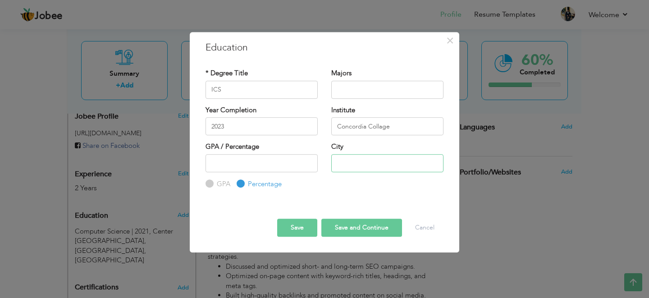
type input "[GEOGRAPHIC_DATA], [GEOGRAPHIC_DATA]"
click at [366, 93] on input "text" at bounding box center [387, 90] width 112 height 18
click at [349, 232] on button "Save and Continue" at bounding box center [361, 227] width 81 height 18
radio input "true"
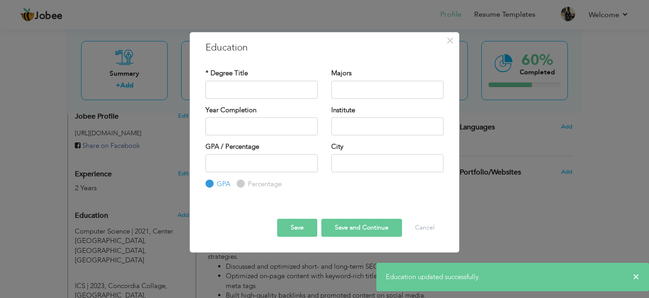
click at [131, 198] on div "× Education * Degree Title Majors Year Completion Institute GPA" at bounding box center [324, 149] width 649 height 298
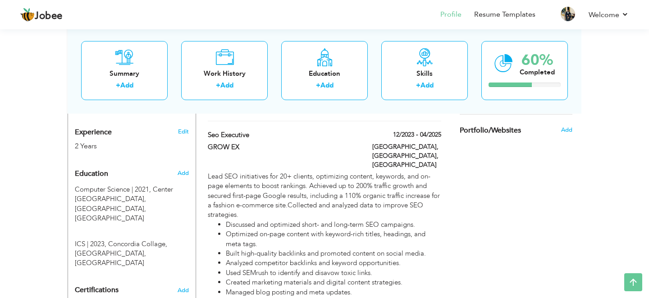
scroll to position [348, 0]
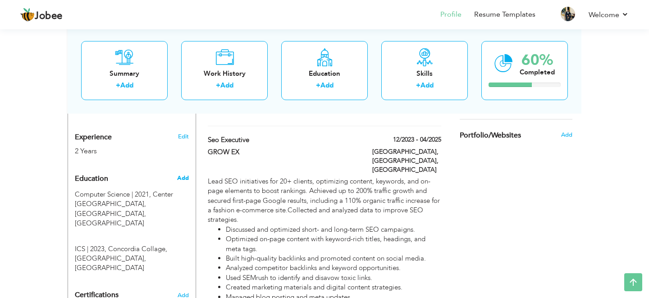
click at [184, 174] on span "Add" at bounding box center [183, 178] width 12 height 8
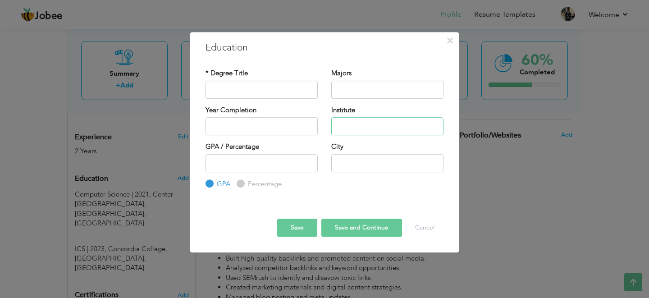
click at [349, 125] on input "text" at bounding box center [387, 126] width 112 height 18
paste input "[GEOGRAPHIC_DATA]"
type input "[GEOGRAPHIC_DATA]"
click at [351, 154] on input "text" at bounding box center [387, 163] width 112 height 18
type input "[GEOGRAPHIC_DATA], [GEOGRAPHIC_DATA]"
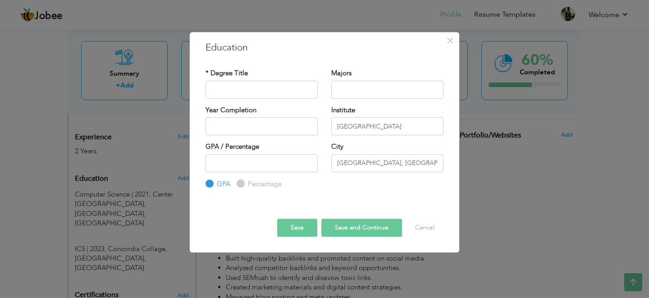
click at [273, 149] on div "GPA / Percentage GPA Percentage" at bounding box center [261, 148] width 112 height 12
click at [266, 162] on input "number" at bounding box center [261, 163] width 112 height 18
click at [227, 95] on input "text" at bounding box center [261, 90] width 112 height 18
click at [217, 94] on input "text" at bounding box center [261, 90] width 112 height 18
paste input "BSCS"
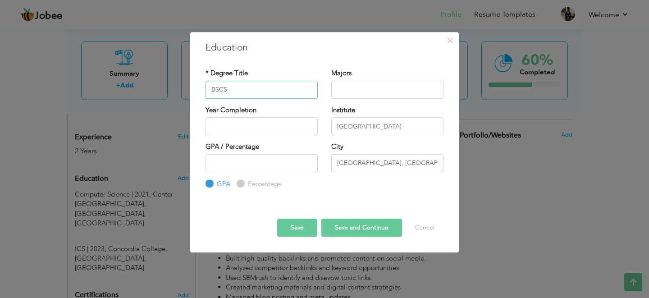
type input "BSCS"
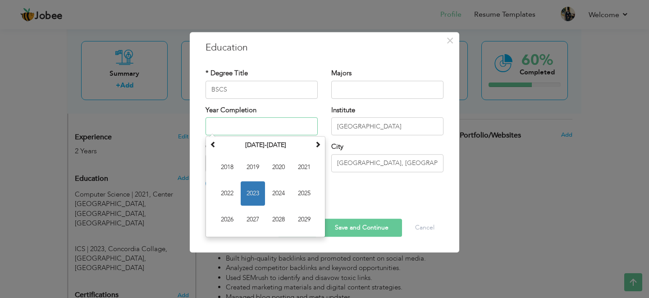
click at [232, 121] on input "text" at bounding box center [261, 126] width 112 height 18
click at [319, 145] on span at bounding box center [317, 144] width 6 height 6
click at [360, 195] on div "* Degree Title BSCS Majors Year Completion Su Mo 1" at bounding box center [324, 129] width 251 height 134
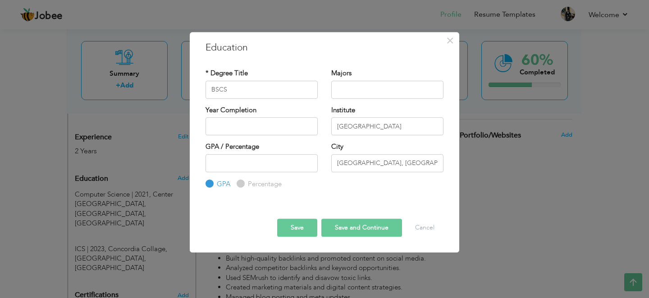
click at [310, 226] on button "Save" at bounding box center [297, 227] width 40 height 18
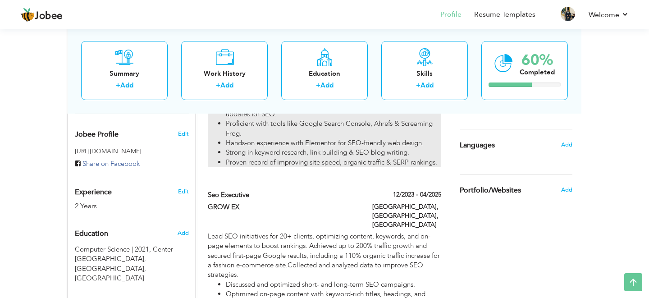
scroll to position [227, 0]
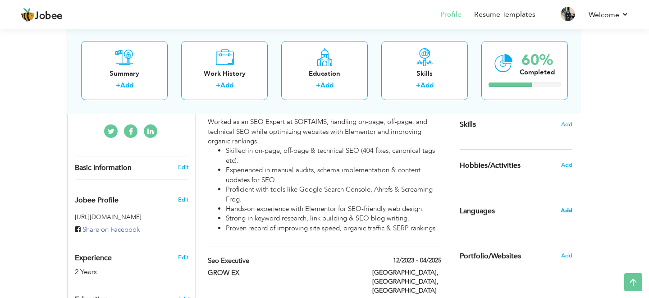
click at [564, 208] on span "Add" at bounding box center [566, 210] width 12 height 8
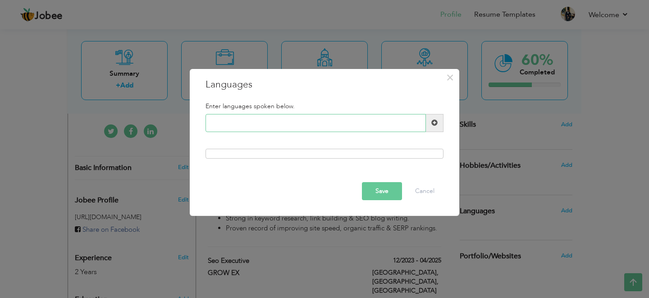
click at [319, 123] on input "text" at bounding box center [315, 123] width 220 height 18
type input "e"
click at [443, 121] on span at bounding box center [435, 123] width 18 height 18
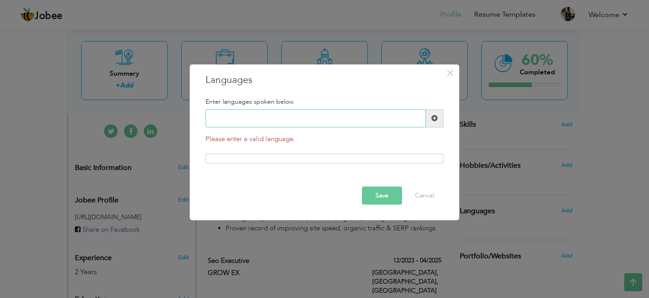
click at [376, 113] on input "text" at bounding box center [315, 118] width 220 height 18
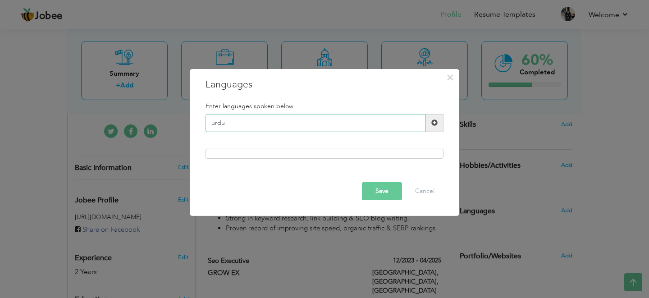
type input "urdu"
click at [386, 193] on button "Save" at bounding box center [382, 191] width 40 height 18
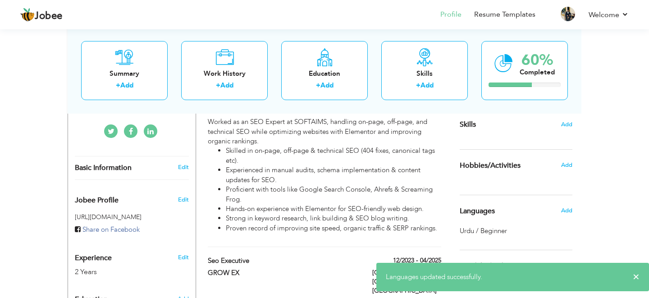
click at [500, 234] on span "Urdu / Beginner" at bounding box center [482, 230] width 47 height 9
click at [497, 228] on span "Urdu / Beginner" at bounding box center [482, 230] width 47 height 9
click at [564, 212] on span "Add" at bounding box center [566, 210] width 12 height 8
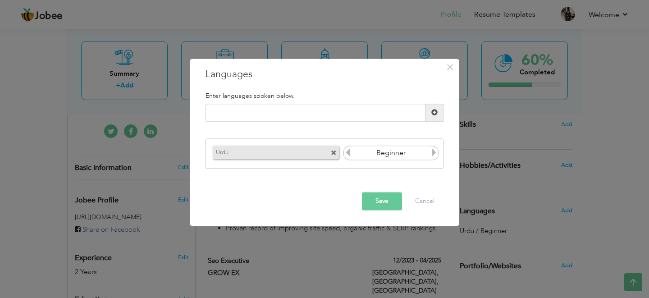
click at [413, 151] on input "Beginner" at bounding box center [391, 153] width 78 height 14
click at [432, 154] on icon at bounding box center [434, 153] width 8 height 8
click at [370, 211] on div "Save Cancel" at bounding box center [324, 201] width 251 height 32
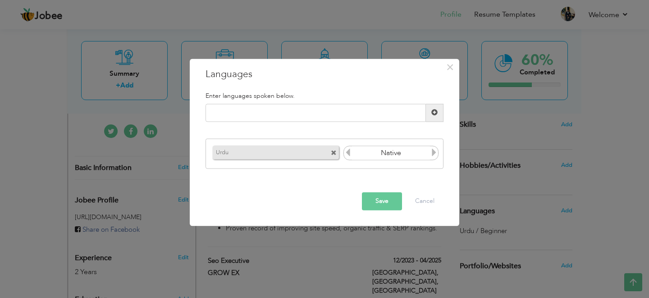
click at [385, 204] on button "Save" at bounding box center [382, 201] width 40 height 18
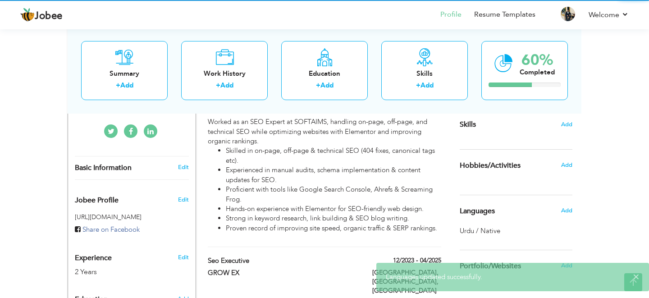
click at [365, 117] on div at bounding box center [324, 149] width 649 height 298
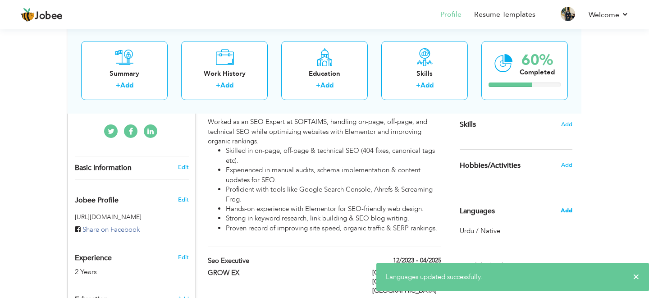
click at [562, 210] on span "Add" at bounding box center [566, 210] width 12 height 8
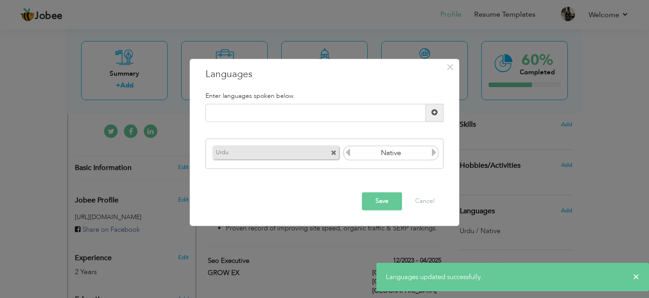
click at [250, 103] on div "Enter languages spoken below." at bounding box center [324, 96] width 251 height 16
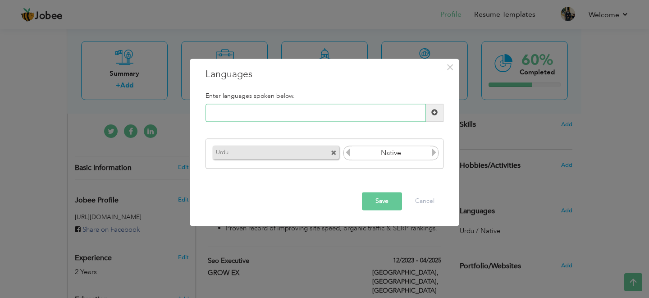
click at [287, 105] on input "text" at bounding box center [315, 113] width 220 height 18
type input "english"
click at [394, 203] on button "Save" at bounding box center [382, 201] width 40 height 18
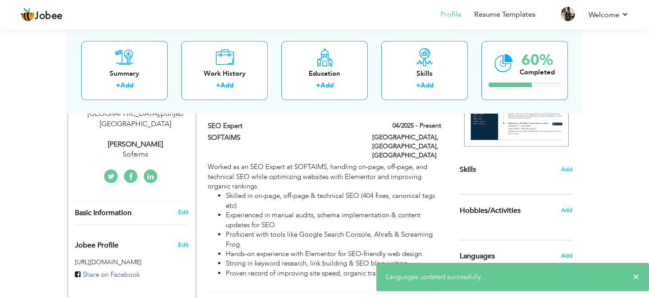
scroll to position [175, 0]
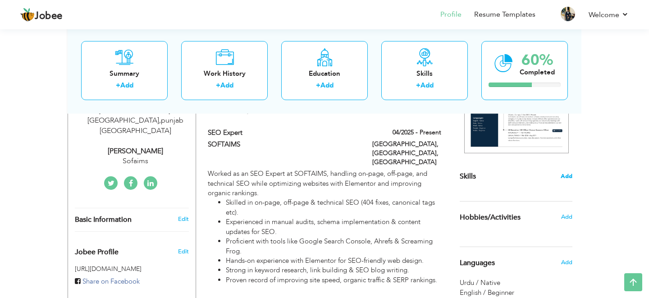
click at [567, 176] on span "Add" at bounding box center [566, 176] width 12 height 9
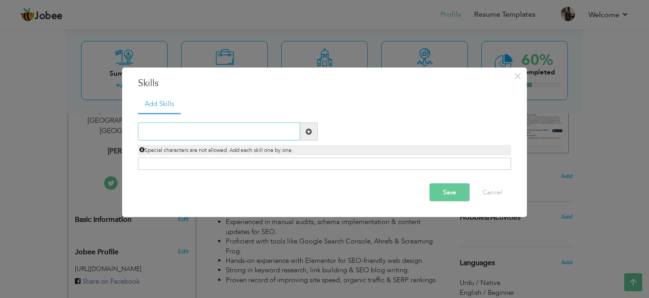
click at [261, 135] on input "text" at bounding box center [219, 132] width 162 height 18
type input "seo"
click at [313, 130] on span at bounding box center [309, 132] width 18 height 18
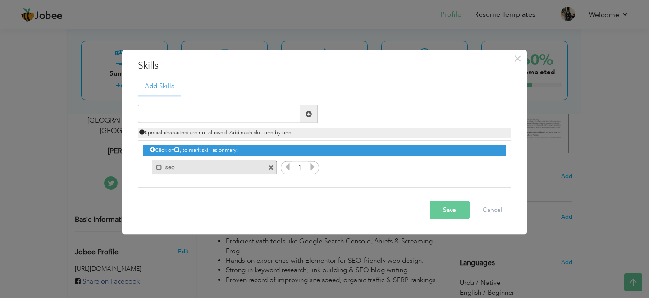
click at [311, 170] on icon at bounding box center [312, 167] width 8 height 8
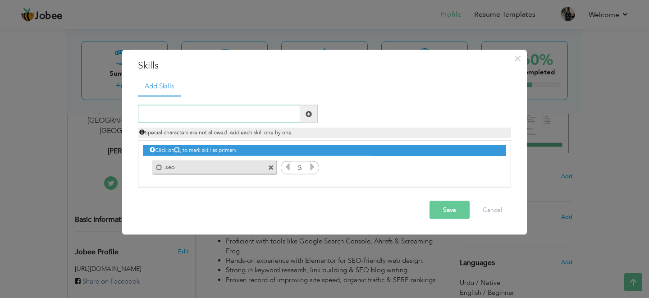
click at [280, 117] on input "text" at bounding box center [219, 114] width 162 height 18
type input "on page seo"
click at [309, 116] on span at bounding box center [308, 113] width 6 height 6
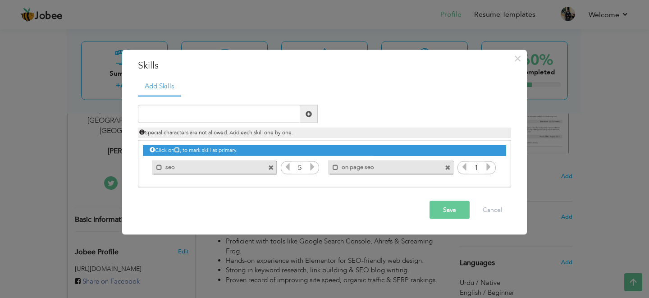
click at [489, 163] on icon at bounding box center [488, 167] width 8 height 8
click at [235, 105] on div at bounding box center [228, 114] width 180 height 18
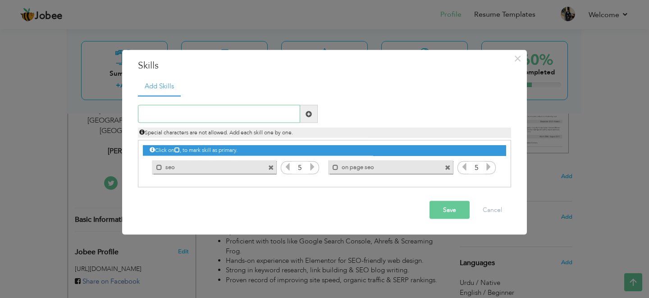
click at [226, 113] on input "text" at bounding box center [219, 114] width 162 height 18
type input "off page seo"
click at [313, 118] on span at bounding box center [309, 114] width 18 height 18
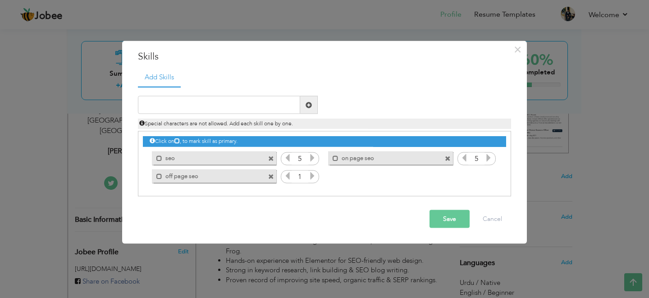
click at [310, 177] on icon at bounding box center [312, 176] width 8 height 8
click at [310, 178] on icon at bounding box center [312, 176] width 8 height 8
click at [314, 177] on icon at bounding box center [312, 176] width 8 height 8
click at [273, 106] on input "text" at bounding box center [219, 105] width 162 height 18
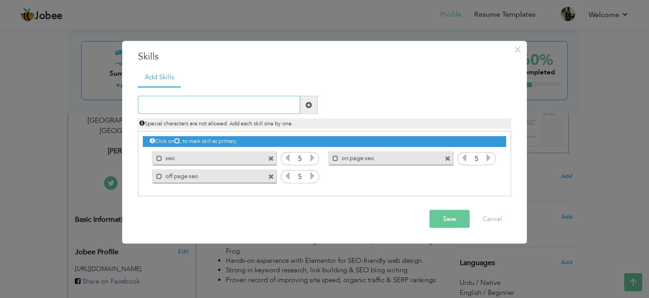
paste input "Keywords Research"
type input "Keywords Research"
click at [315, 111] on span at bounding box center [309, 105] width 18 height 18
click at [491, 174] on icon at bounding box center [488, 176] width 8 height 8
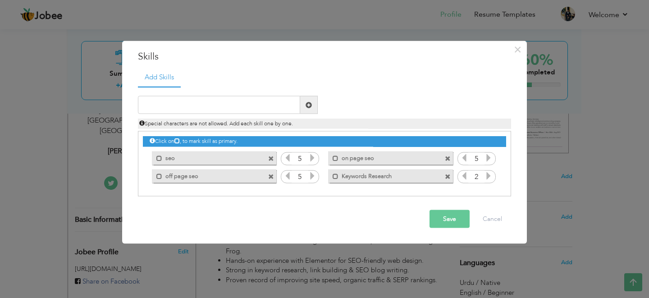
click at [491, 174] on icon at bounding box center [488, 176] width 8 height 8
click at [281, 105] on input "text" at bounding box center [219, 105] width 162 height 18
click at [245, 105] on input "text" at bounding box center [219, 105] width 162 height 18
paste input "Link Building"
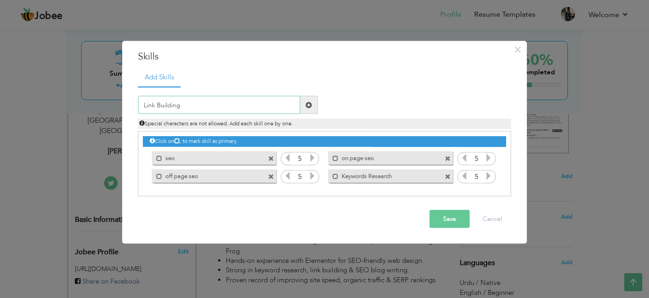
type input "Link Building"
click at [315, 104] on span at bounding box center [309, 105] width 18 height 18
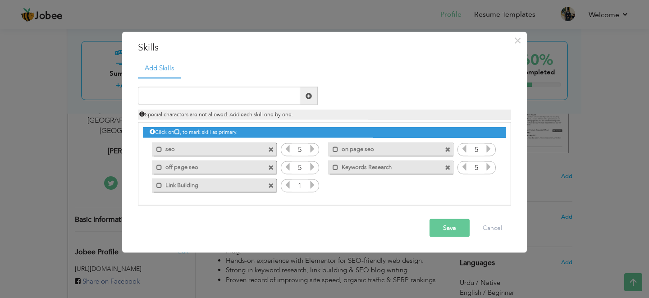
click at [313, 184] on icon at bounding box center [312, 185] width 8 height 8
click at [274, 95] on input "text" at bounding box center [219, 96] width 162 height 18
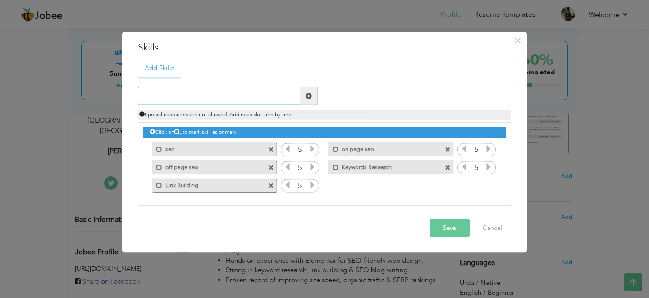
click at [197, 95] on input "text" at bounding box center [219, 96] width 162 height 18
paste input "SemRush"
click at [299, 89] on input "SemRush" at bounding box center [219, 96] width 162 height 18
type input "SemRush"
click at [308, 93] on span at bounding box center [308, 95] width 6 height 6
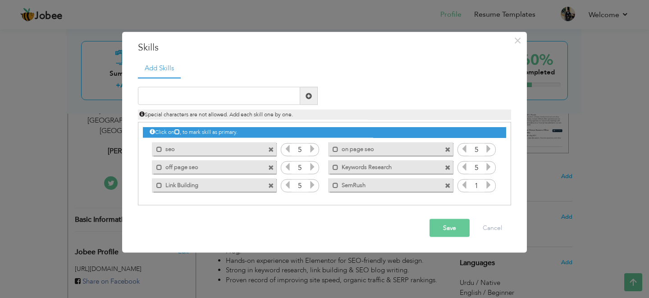
click at [490, 189] on icon at bounding box center [488, 185] width 8 height 8
click at [196, 97] on input "text" at bounding box center [219, 96] width 162 height 18
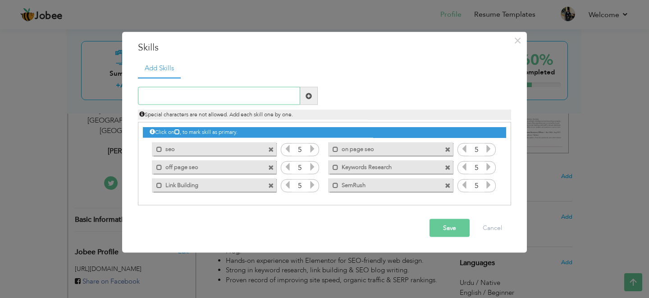
paste input "Moz"
type input "Moz"
click at [305, 90] on span at bounding box center [309, 96] width 18 height 18
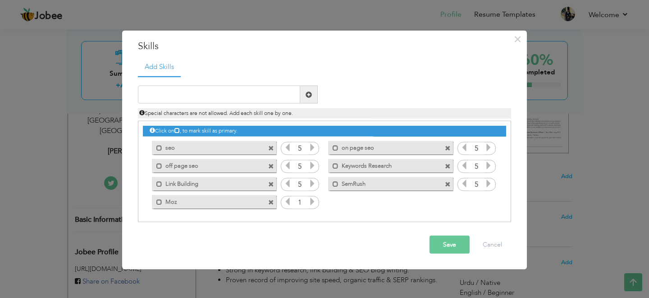
click at [311, 202] on icon at bounding box center [312, 201] width 8 height 8
click at [235, 85] on div "Duplicate entry" at bounding box center [324, 149] width 373 height 146
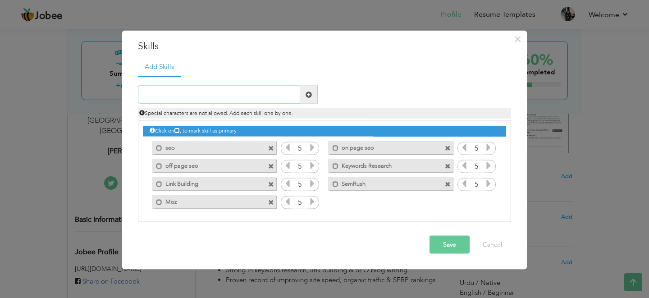
click at [234, 92] on input "text" at bounding box center [219, 95] width 162 height 18
paste input "Google Search Console"
type input "Google Search Console"
click at [302, 92] on span at bounding box center [309, 95] width 18 height 18
click at [491, 204] on icon at bounding box center [488, 201] width 8 height 8
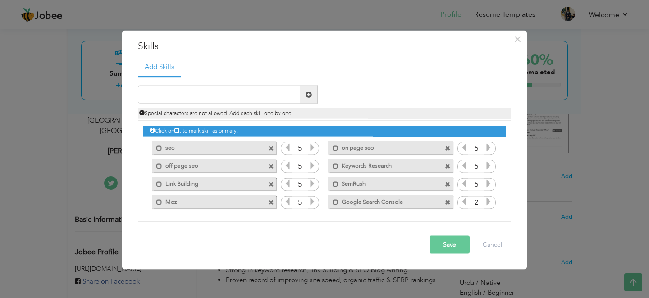
click at [491, 204] on icon at bounding box center [488, 201] width 8 height 8
click at [280, 100] on input "text" at bounding box center [219, 95] width 162 height 18
click at [231, 93] on input "text" at bounding box center [219, 95] width 162 height 18
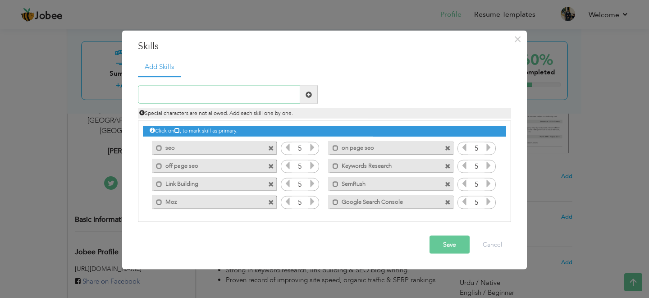
paste input "Google disavow tool"
type input "Google disavow tool"
click at [313, 93] on span at bounding box center [309, 95] width 18 height 18
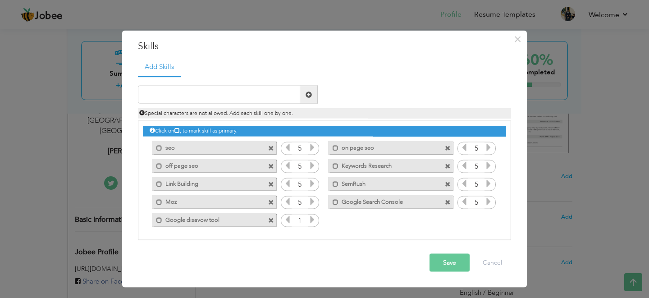
click at [312, 220] on icon at bounding box center [312, 219] width 8 height 8
click at [222, 95] on input "text" at bounding box center [219, 95] width 162 height 18
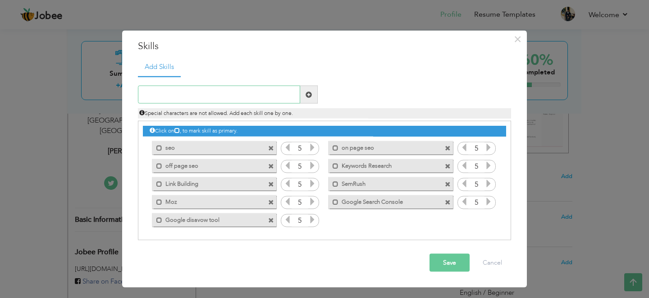
paste input "Keyword Optimization"
type input "Keyword Optimization"
click at [304, 99] on span at bounding box center [309, 95] width 18 height 18
click at [488, 223] on icon at bounding box center [488, 219] width 8 height 8
click at [487, 223] on icon at bounding box center [488, 219] width 8 height 8
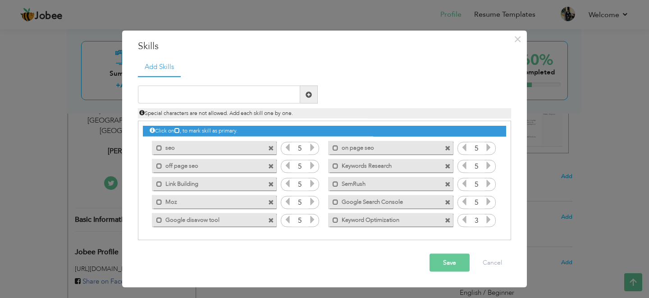
click at [487, 223] on icon at bounding box center [488, 219] width 8 height 8
click at [217, 98] on input "text" at bounding box center [219, 95] width 162 height 18
paste input "Ahrefs"
type input "Ahrefs"
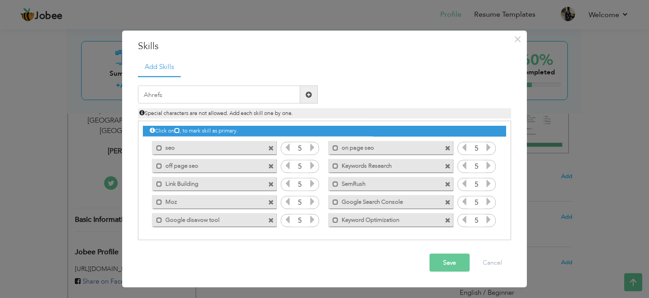
click at [307, 99] on span at bounding box center [309, 95] width 18 height 18
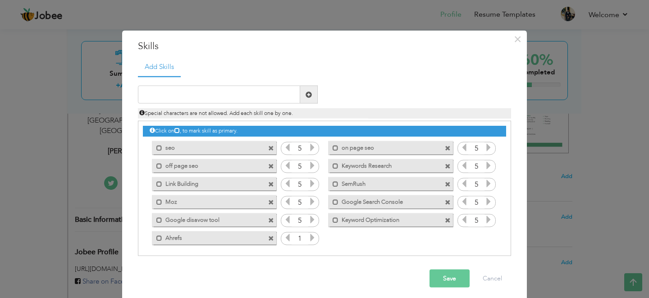
click at [317, 237] on div "1" at bounding box center [300, 238] width 38 height 14
click at [314, 237] on icon at bounding box center [312, 237] width 8 height 8
click at [313, 237] on icon at bounding box center [312, 237] width 8 height 8
click at [217, 87] on input "text" at bounding box center [219, 95] width 162 height 18
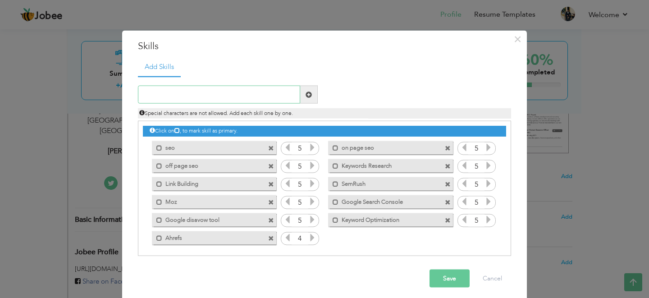
paste input "Google Keyword Planner"
type input "Google Keyword Planner"
click at [314, 98] on span at bounding box center [309, 95] width 18 height 18
click at [485, 240] on icon at bounding box center [488, 237] width 8 height 8
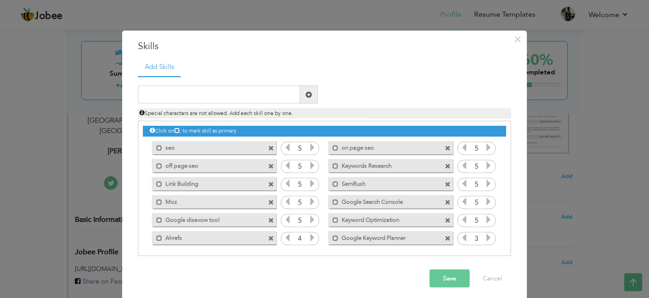
click at [485, 240] on icon at bounding box center [488, 237] width 8 height 8
click at [216, 92] on input "text" at bounding box center [219, 95] width 162 height 18
paste input "Google Ads"
type input "Google Ads"
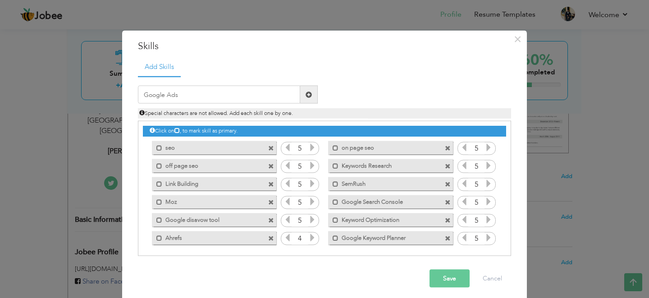
click at [314, 96] on span at bounding box center [309, 95] width 18 height 18
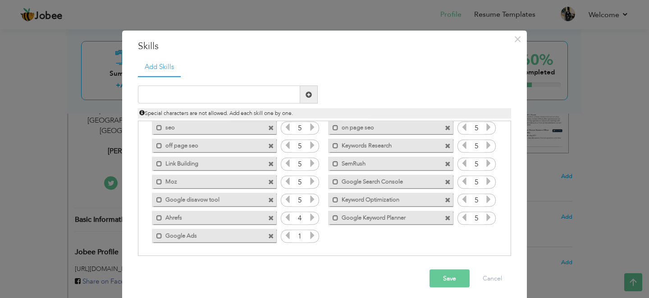
click at [310, 233] on icon at bounding box center [312, 235] width 8 height 8
click at [232, 99] on input "text" at bounding box center [219, 95] width 162 height 18
paste input "Google Analytics"
type input "Google Analytics"
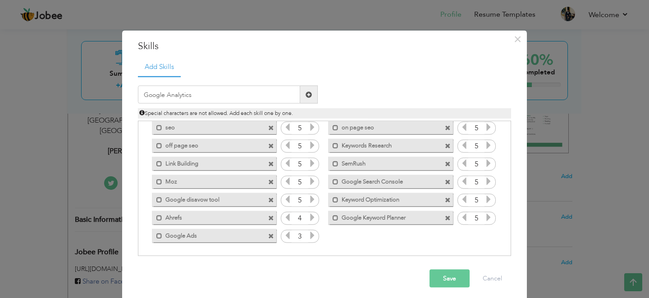
click at [313, 90] on span at bounding box center [309, 95] width 18 height 18
click at [486, 237] on icon at bounding box center [488, 235] width 8 height 8
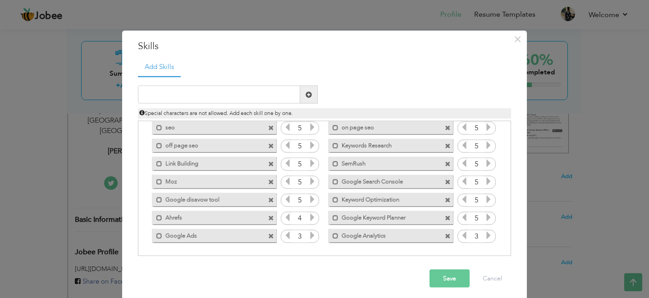
click at [455, 276] on button "Save" at bounding box center [449, 278] width 40 height 18
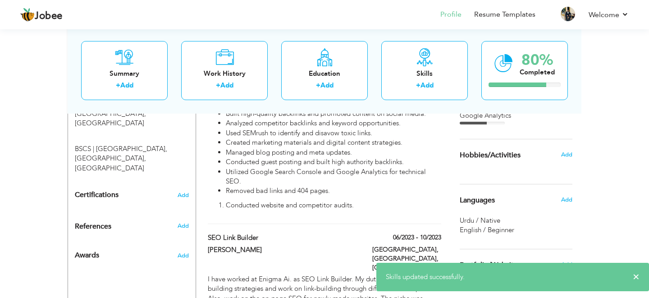
scroll to position [491, 0]
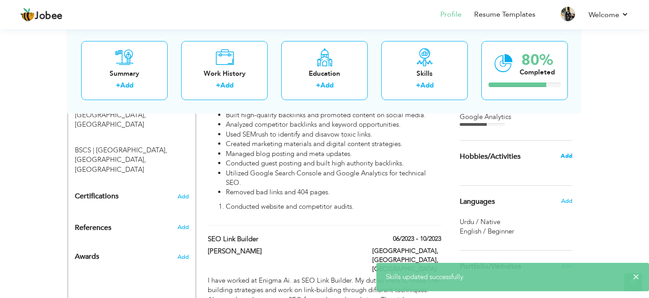
click at [571, 153] on span "Add" at bounding box center [566, 156] width 12 height 8
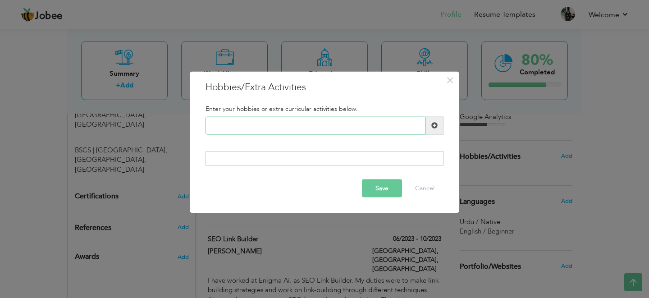
click at [384, 119] on input "text" at bounding box center [315, 125] width 220 height 18
type input "g"
type input "P"
type input "Games"
click at [437, 128] on span at bounding box center [434, 125] width 6 height 6
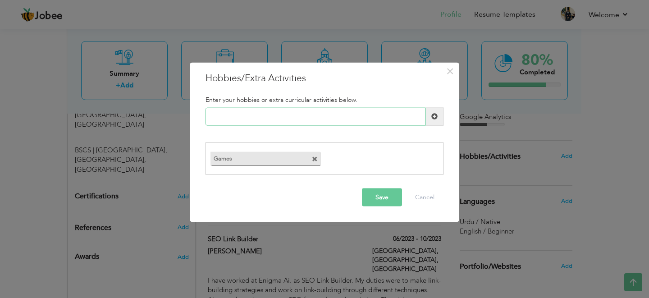
click at [380, 123] on input "text" at bounding box center [315, 116] width 220 height 18
type input "W"
click at [386, 200] on button "Save" at bounding box center [382, 197] width 40 height 18
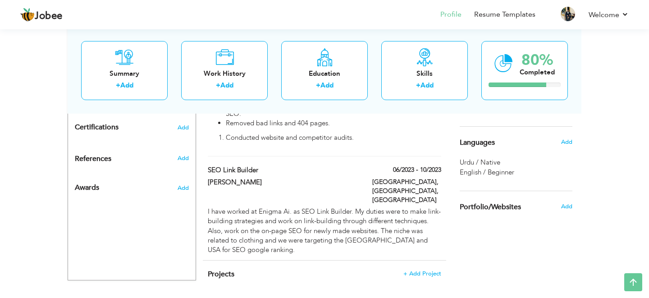
scroll to position [567, 0]
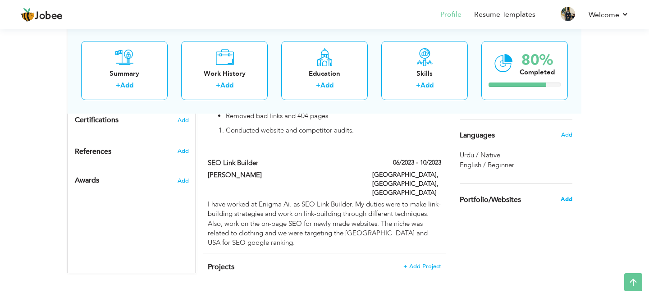
click at [569, 201] on span "Add" at bounding box center [566, 199] width 12 height 8
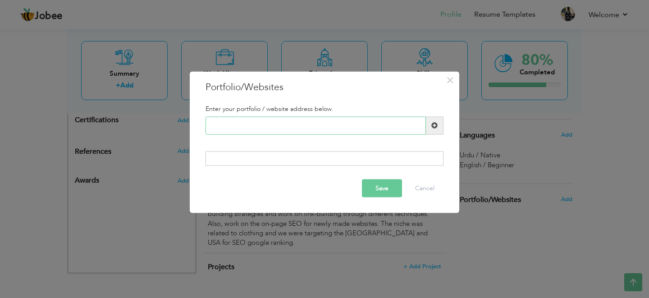
click at [340, 121] on input "text" at bounding box center [315, 125] width 220 height 18
paste input "[URL][DOMAIN_NAME]"
type input "[URL][DOMAIN_NAME]"
click at [433, 126] on span at bounding box center [434, 125] width 6 height 6
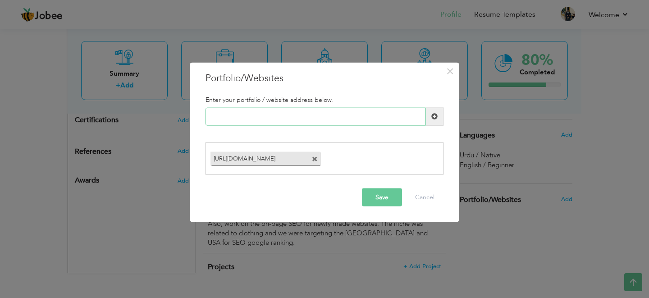
click at [251, 123] on input "text" at bounding box center [315, 116] width 220 height 18
paste input "[URL][DOMAIN_NAME]"
type input "[URL][DOMAIN_NAME]"
click at [427, 119] on span at bounding box center [435, 116] width 18 height 18
click at [269, 118] on input "text" at bounding box center [315, 116] width 220 height 18
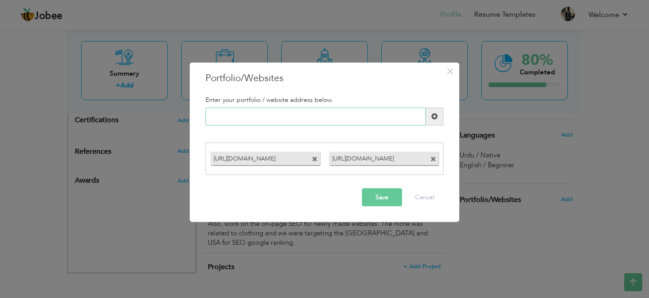
paste input "[URL][DOMAIN_NAME]"
type input "[URL][DOMAIN_NAME]"
click at [435, 125] on span at bounding box center [435, 116] width 18 height 18
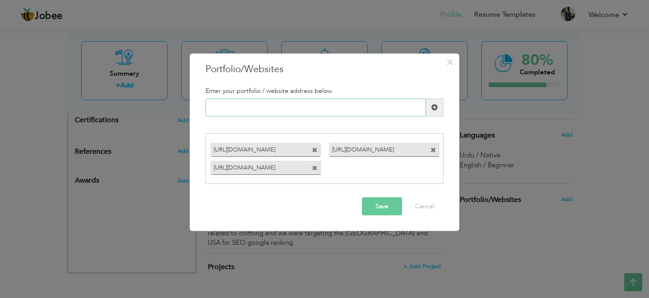
click at [315, 103] on input "text" at bounding box center [315, 107] width 220 height 18
paste input "[URL][DOMAIN_NAME]"
type input "[URL][DOMAIN_NAME]"
click at [433, 104] on span at bounding box center [434, 107] width 6 height 6
click at [255, 103] on input "text" at bounding box center [315, 107] width 220 height 18
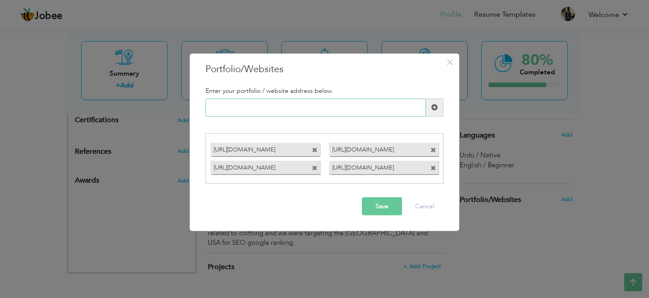
paste input "[URL][DOMAIN_NAME]"
type input "[URL][DOMAIN_NAME]"
click at [431, 107] on span at bounding box center [434, 107] width 6 height 6
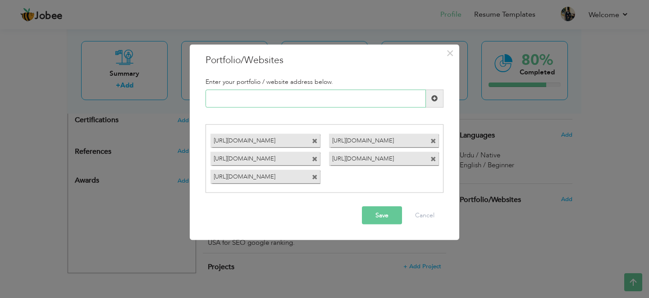
click at [263, 95] on input "text" at bounding box center [315, 98] width 220 height 18
paste input "[URL][DOMAIN_NAME]"
type input "[URL][DOMAIN_NAME]"
click at [430, 102] on span at bounding box center [435, 98] width 18 height 18
click at [383, 218] on button "Save" at bounding box center [382, 215] width 40 height 18
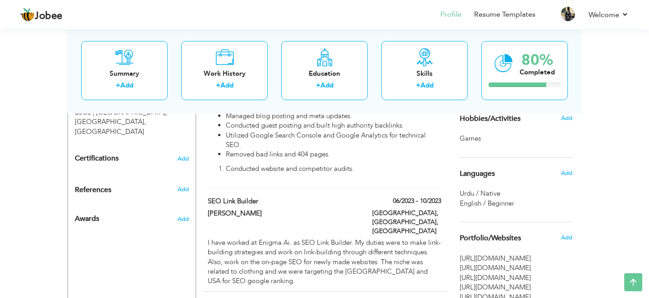
scroll to position [522, 0]
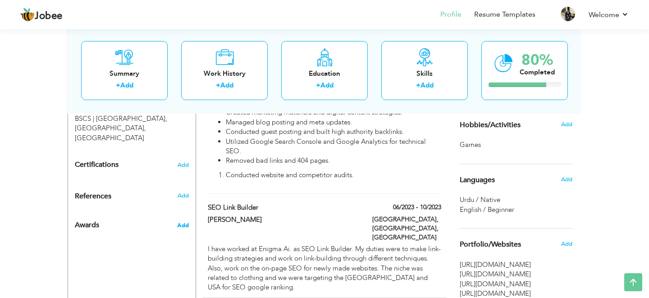
click at [183, 221] on span "Add" at bounding box center [183, 225] width 12 height 8
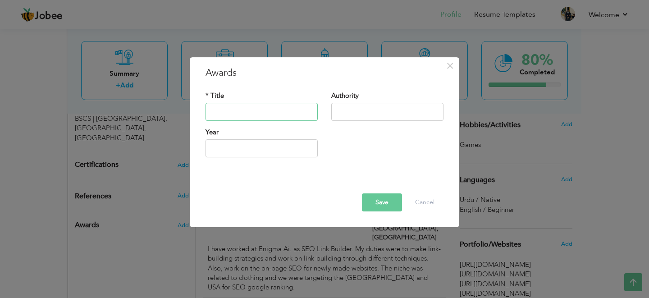
click at [236, 117] on input "text" at bounding box center [261, 112] width 112 height 18
type input "Semrush"
click at [364, 110] on input "text" at bounding box center [387, 112] width 112 height 18
type input "100"
click at [309, 145] on input "2025" at bounding box center [261, 148] width 112 height 18
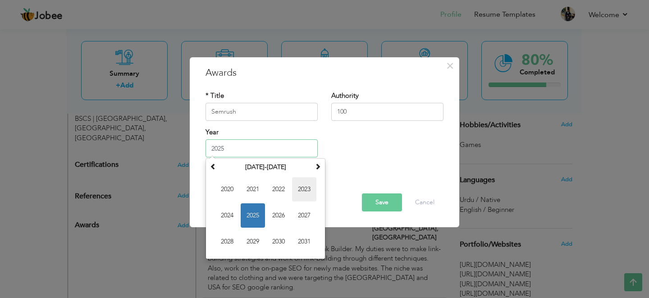
click at [308, 182] on span "2023" at bounding box center [304, 189] width 24 height 24
type input "2023"
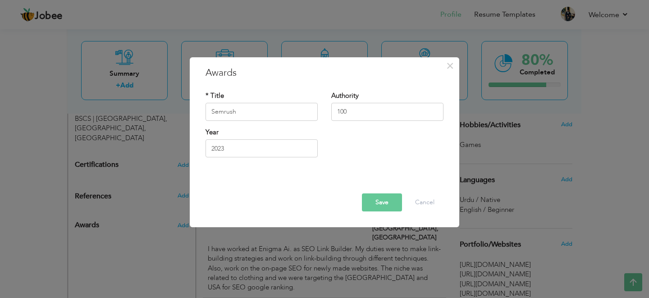
click at [378, 206] on button "Save" at bounding box center [382, 202] width 40 height 18
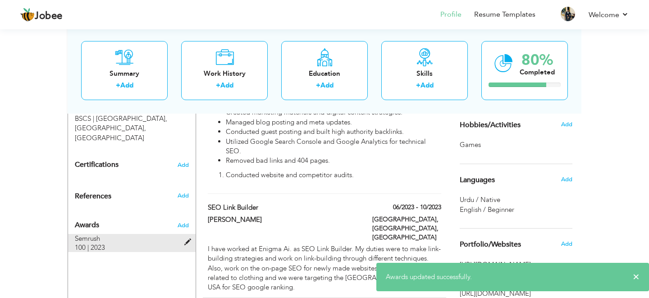
click at [102, 243] on span "100 | 2023" at bounding box center [90, 247] width 30 height 9
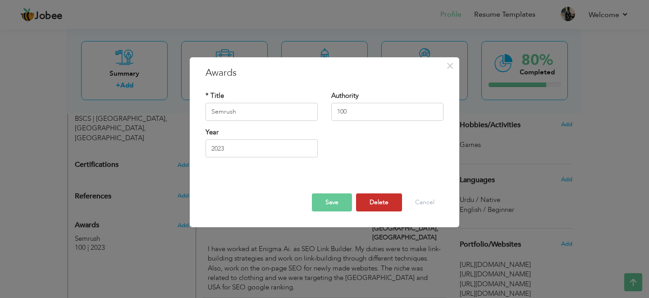
click at [380, 199] on button "Delete" at bounding box center [379, 202] width 46 height 18
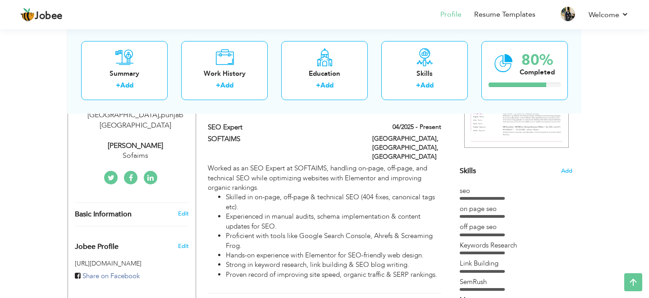
scroll to position [189, 0]
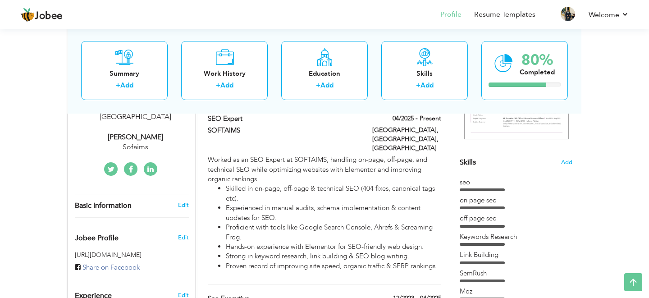
click at [182, 233] on span "Edit" at bounding box center [183, 237] width 11 height 8
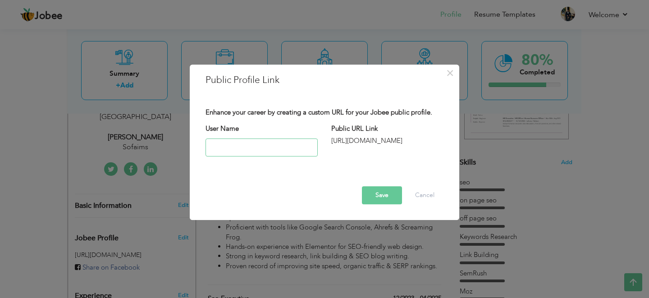
click at [280, 152] on input "text" at bounding box center [261, 147] width 112 height 18
click at [438, 201] on button "Cancel" at bounding box center [424, 195] width 37 height 18
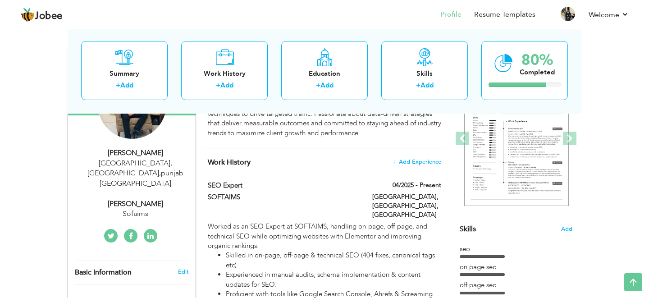
scroll to position [0, 0]
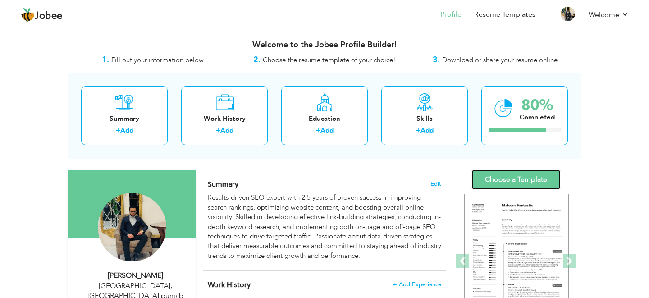
click at [530, 172] on link "Choose a Template" at bounding box center [515, 179] width 89 height 19
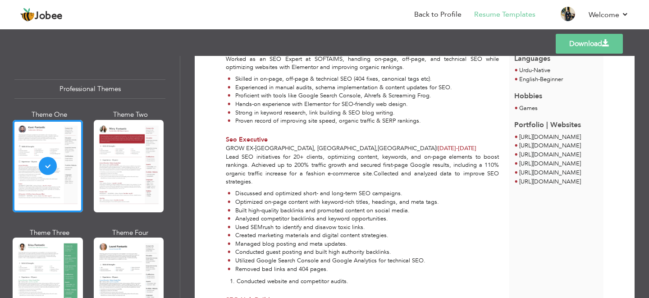
scroll to position [357, 0]
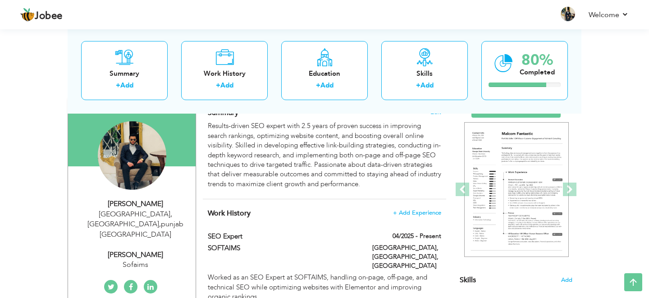
click at [158, 210] on div "Lahore, Pakistan , punjab Pakistan" at bounding box center [135, 224] width 121 height 31
select select "number:166"
select select "number:4"
type input "Sofaims"
type input "Seo"
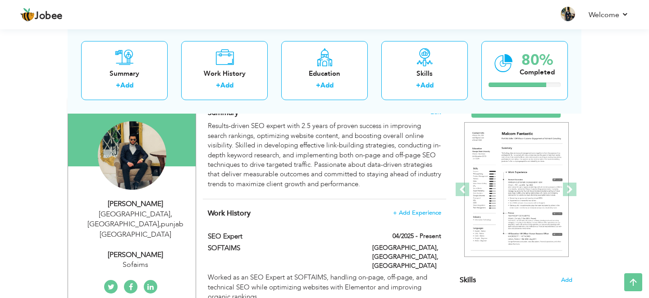
type input "https://www.linkedin.com/in/abdullah-farooq-1a707b249?utm_source=share&utm_camp…"
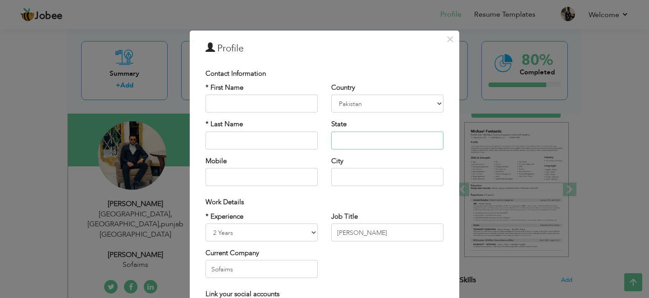
click at [367, 137] on input "text" at bounding box center [387, 140] width 112 height 18
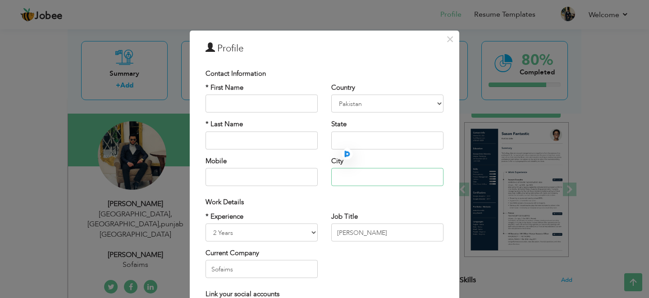
click at [373, 170] on input "text" at bounding box center [387, 177] width 112 height 18
click at [373, 171] on input "text" at bounding box center [387, 177] width 112 height 18
click at [374, 172] on input "text" at bounding box center [387, 177] width 112 height 18
click at [378, 183] on input "text" at bounding box center [387, 177] width 112 height 18
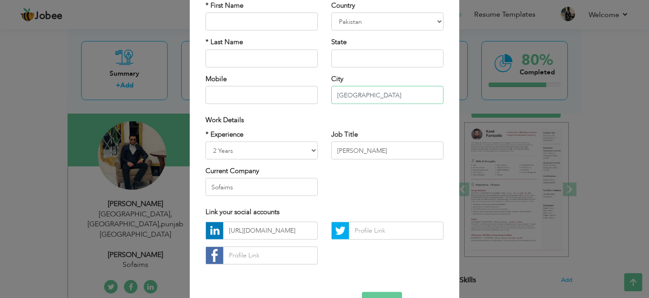
scroll to position [109, 0]
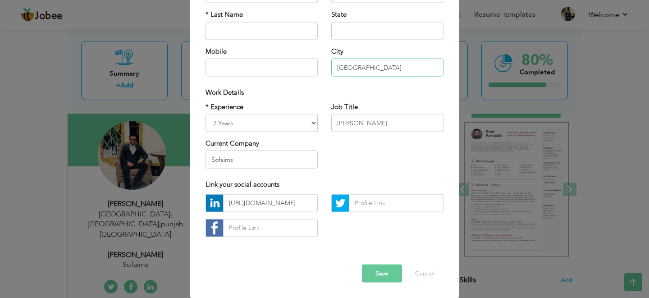
type input "[GEOGRAPHIC_DATA]"
click at [388, 279] on button "Save" at bounding box center [382, 273] width 40 height 18
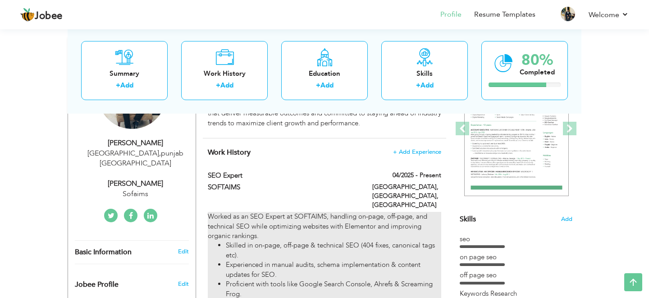
scroll to position [130, 0]
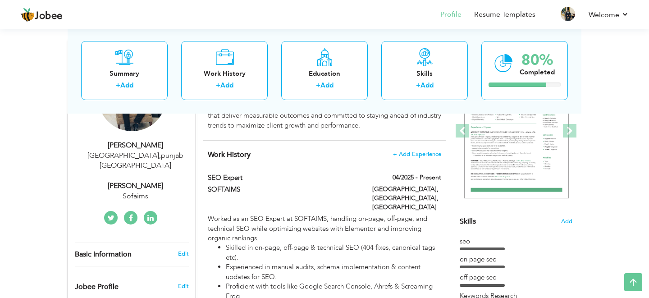
click at [151, 153] on div "Lahore , punjab Pakistan" at bounding box center [135, 160] width 121 height 21
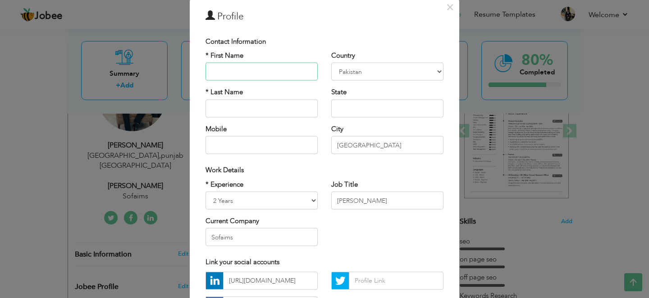
scroll to position [73, 0]
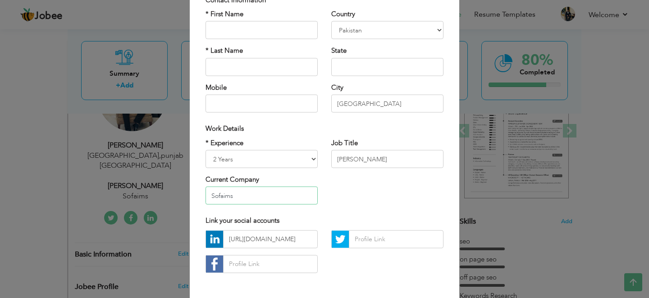
click at [265, 196] on input "Sofaims" at bounding box center [261, 195] width 112 height 18
click at [226, 198] on input "Sofaims" at bounding box center [261, 195] width 112 height 18
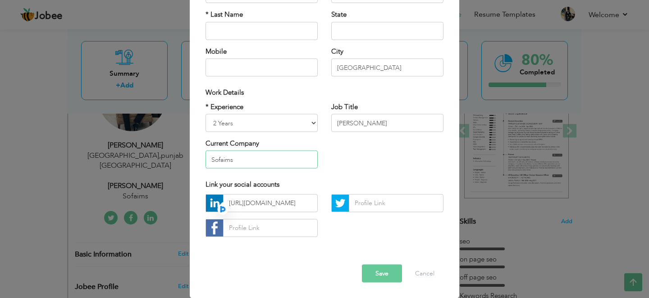
scroll to position [109, 0]
click at [298, 125] on select "Entry Level Less than 1 Year 1 Year 2 Years 3 Years 4 Years 5 Years 6 Years 7 Y…" at bounding box center [261, 123] width 112 height 18
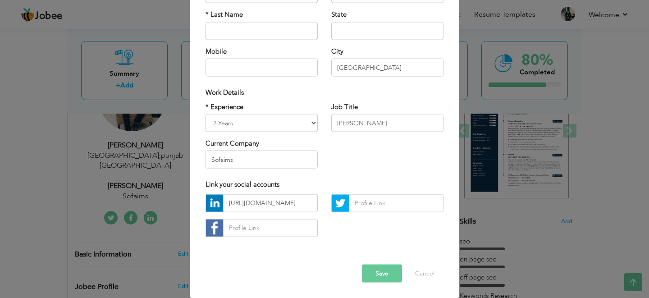
click at [370, 280] on button "Save" at bounding box center [382, 273] width 40 height 18
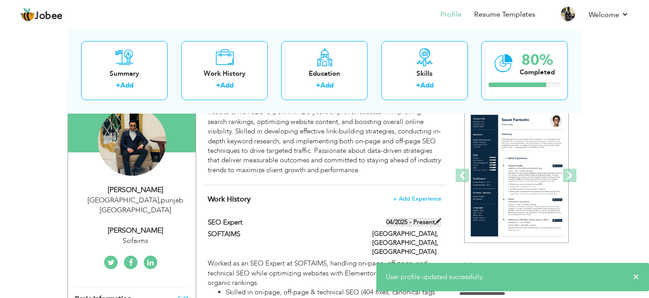
scroll to position [0, 0]
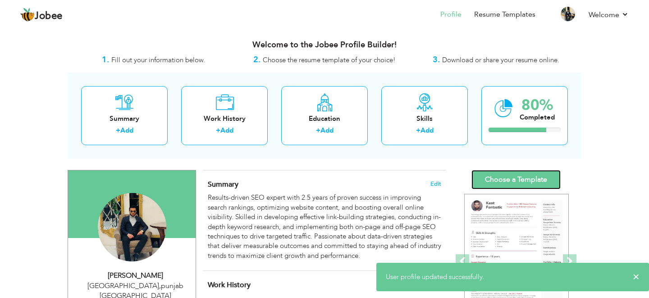
click at [513, 179] on link "Choose a Template" at bounding box center [515, 179] width 89 height 19
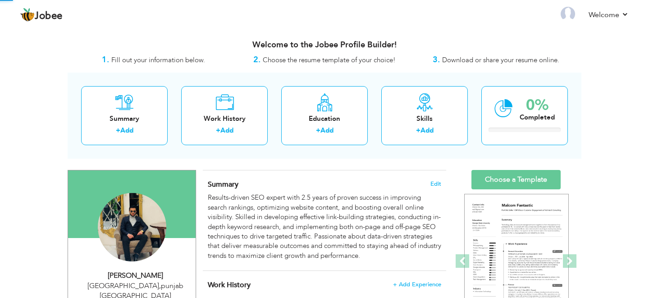
select select "?"
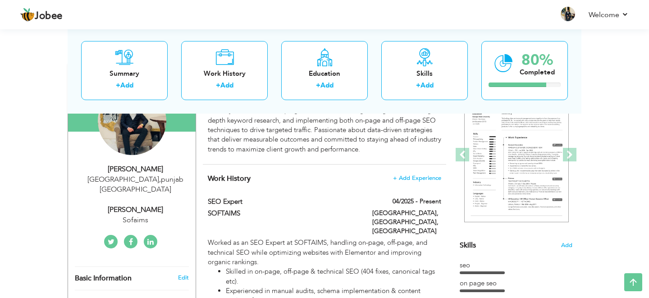
click at [136, 179] on div "[GEOGRAPHIC_DATA] , [GEOGRAPHIC_DATA] [GEOGRAPHIC_DATA]" at bounding box center [135, 184] width 121 height 21
select select "number:166"
select select "number:4"
type input "Sofaims"
type input "[PERSON_NAME]"
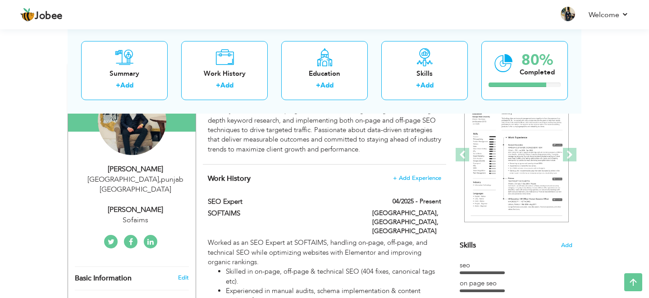
type input "[URL][DOMAIN_NAME]"
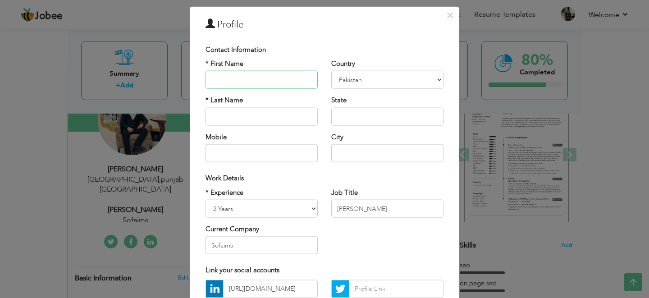
scroll to position [33, 0]
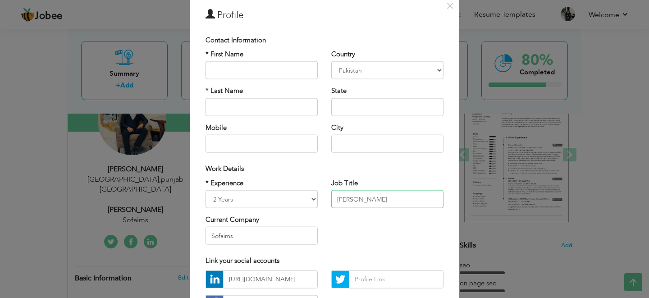
click at [352, 198] on input "Seo" at bounding box center [387, 199] width 112 height 18
click at [369, 198] on input "Seo" at bounding box center [387, 199] width 112 height 18
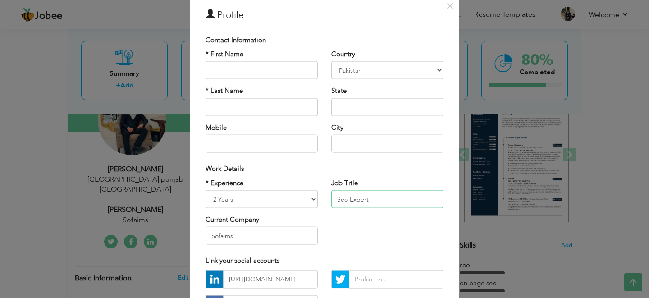
scroll to position [109, 0]
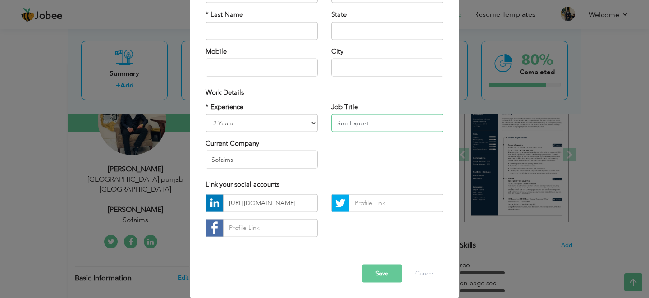
type input "Seo Expert"
click at [389, 276] on button "Save" at bounding box center [382, 273] width 40 height 18
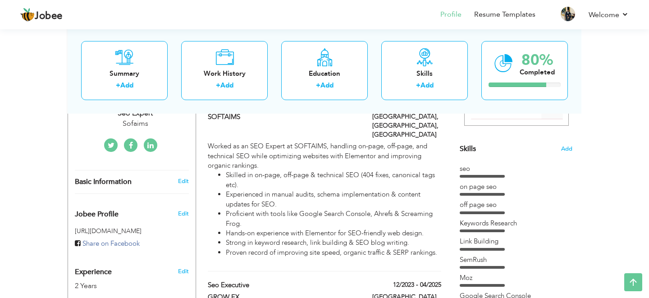
scroll to position [201, 0]
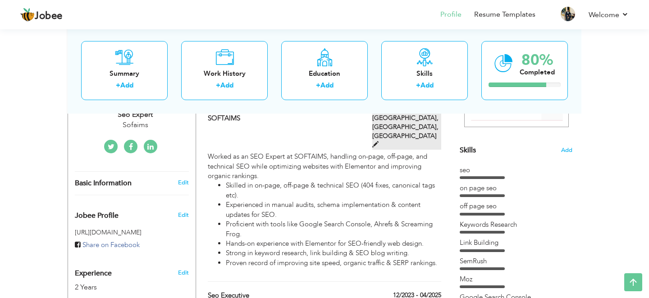
click at [391, 118] on label "Lahore, Pakistan, Pakistan" at bounding box center [406, 131] width 69 height 36
type input "SEO Expert"
type input "SOFTAIMS"
type input "04/2025"
type input "[GEOGRAPHIC_DATA]"
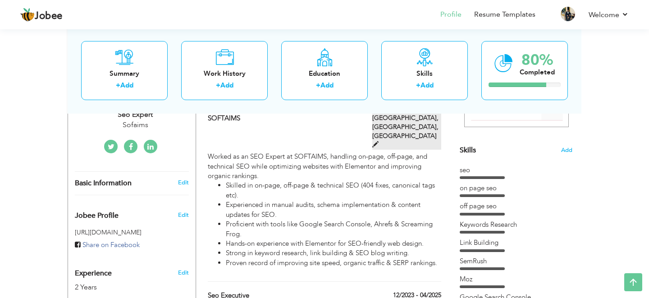
type input "[GEOGRAPHIC_DATA], [GEOGRAPHIC_DATA]"
checkbox input "true"
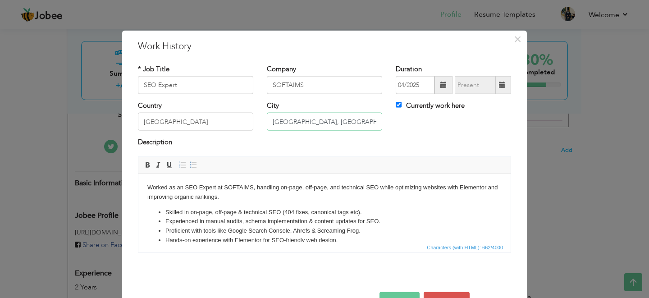
click at [312, 119] on input "[GEOGRAPHIC_DATA], [GEOGRAPHIC_DATA]" at bounding box center [324, 122] width 115 height 18
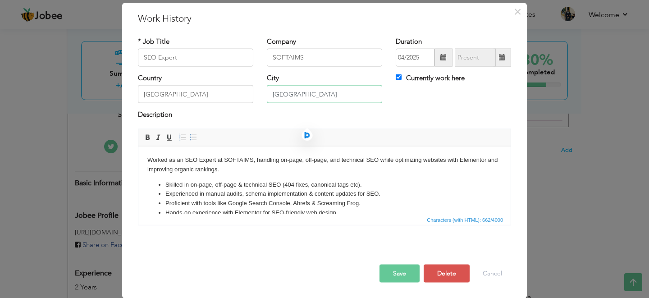
type input "[GEOGRAPHIC_DATA]"
click at [408, 269] on button "Save" at bounding box center [399, 273] width 40 height 18
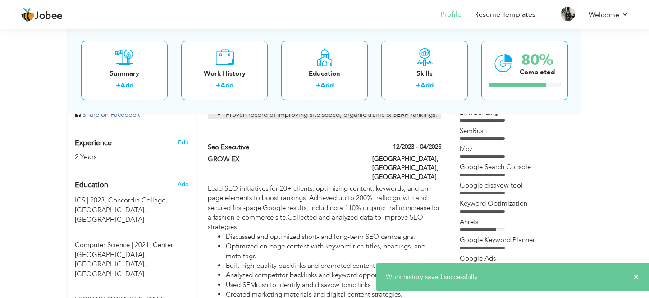
scroll to position [339, 0]
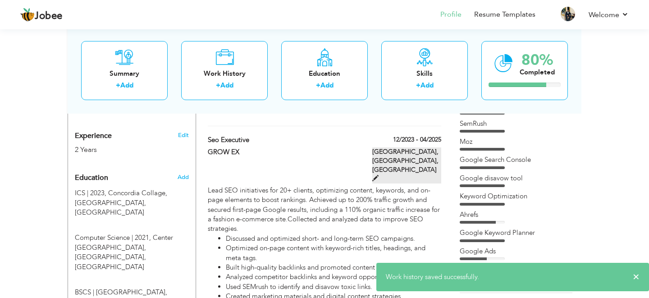
click at [378, 175] on span at bounding box center [375, 178] width 6 height 6
type input "Seo Executive"
type input "GROW EX"
type input "12/2023"
type input "04/2025"
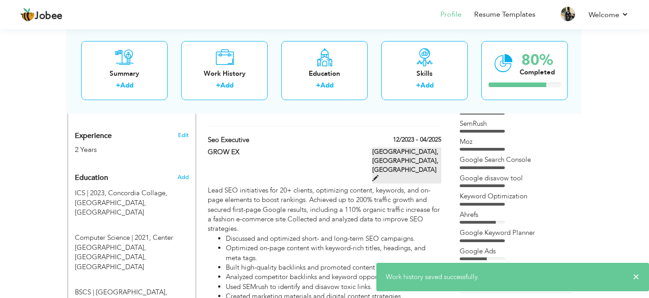
type input "[GEOGRAPHIC_DATA], [GEOGRAPHIC_DATA]"
checkbox input "false"
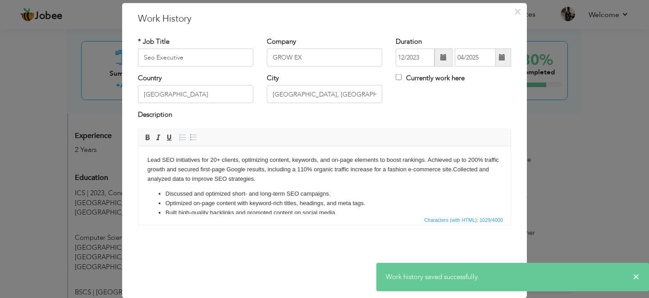
scroll to position [0, 0]
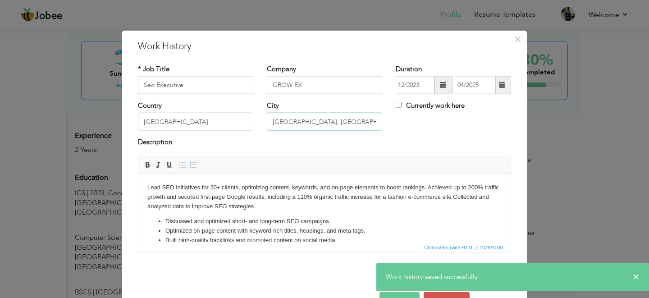
click at [301, 122] on input "[GEOGRAPHIC_DATA], [GEOGRAPHIC_DATA]" at bounding box center [324, 122] width 115 height 18
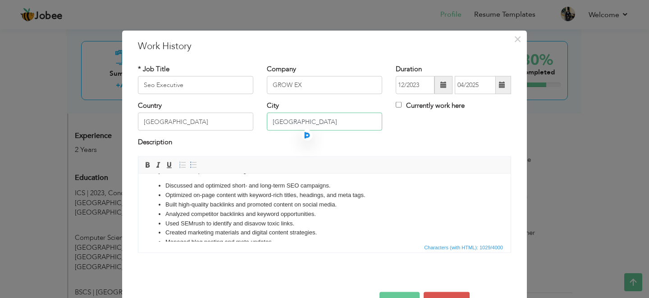
scroll to position [93, 0]
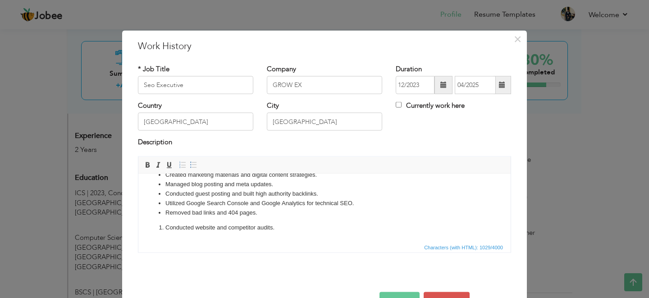
click at [413, 292] on button "Save" at bounding box center [399, 300] width 40 height 18
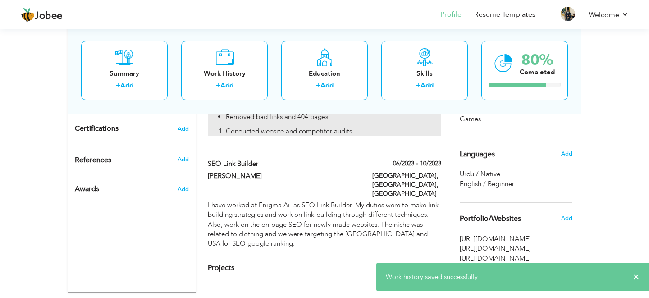
scroll to position [558, 0]
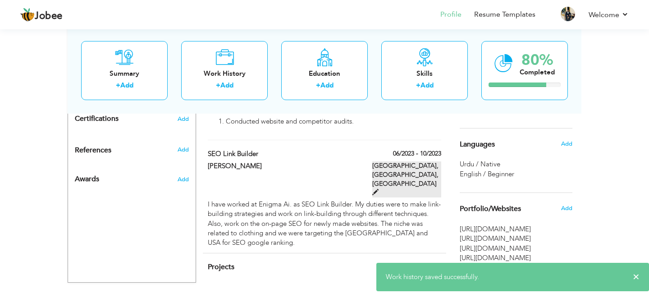
click at [378, 189] on span at bounding box center [375, 192] width 6 height 6
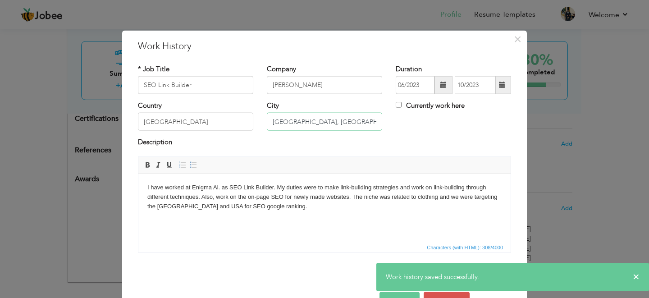
click at [313, 122] on input "[GEOGRAPHIC_DATA], [GEOGRAPHIC_DATA]" at bounding box center [324, 122] width 115 height 18
click at [312, 122] on input "[GEOGRAPHIC_DATA], [GEOGRAPHIC_DATA]" at bounding box center [324, 122] width 115 height 18
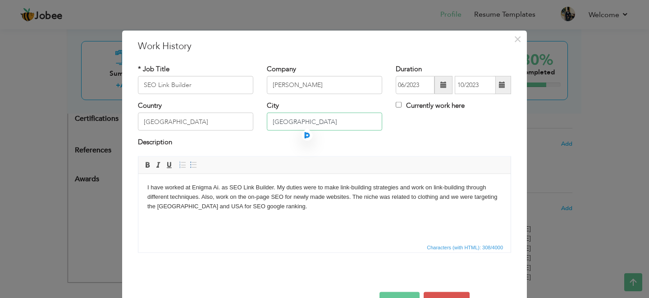
scroll to position [28, 0]
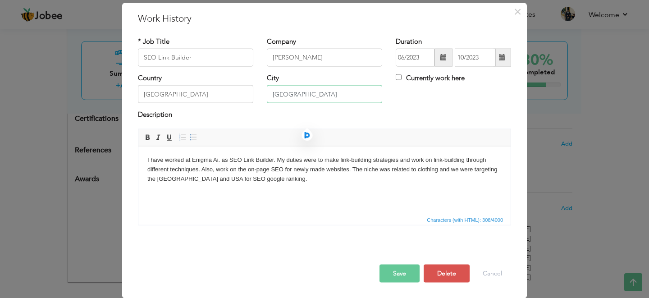
type input "[GEOGRAPHIC_DATA]"
click at [410, 270] on button "Save" at bounding box center [399, 273] width 40 height 18
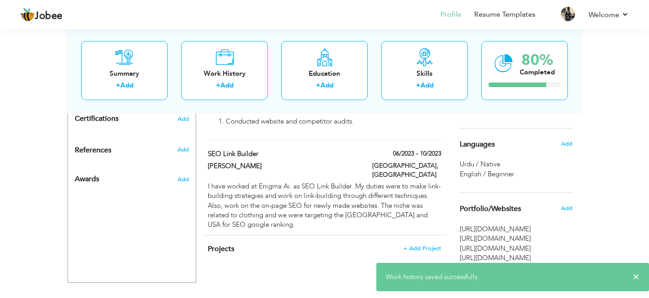
scroll to position [581, 0]
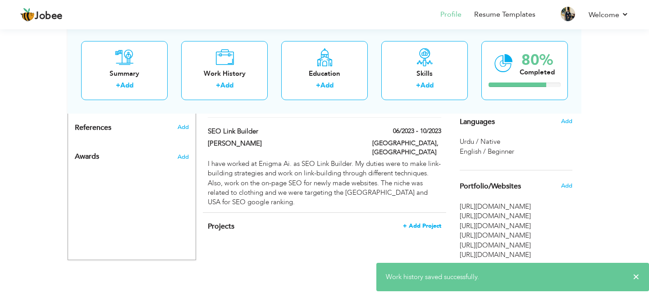
click at [419, 222] on span "+ Add Project" at bounding box center [422, 225] width 38 height 6
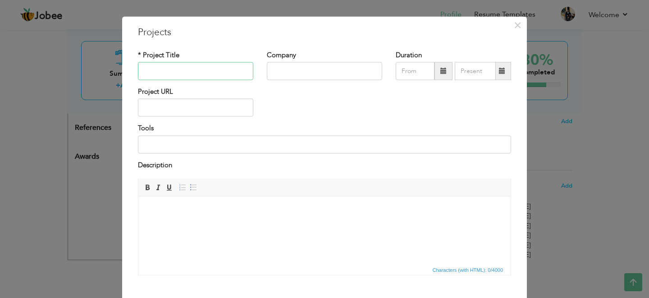
scroll to position [0, 0]
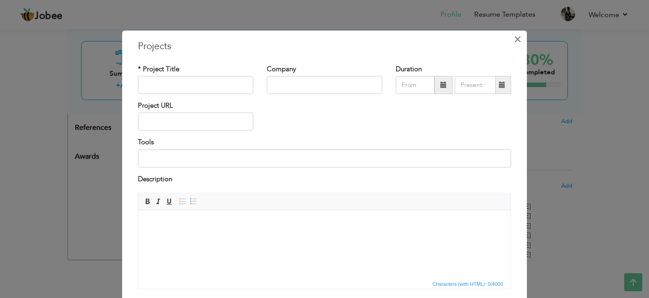
click at [515, 41] on span "×" at bounding box center [517, 39] width 8 height 16
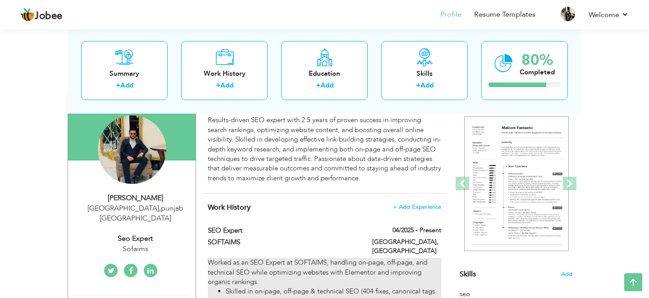
scroll to position [69, 0]
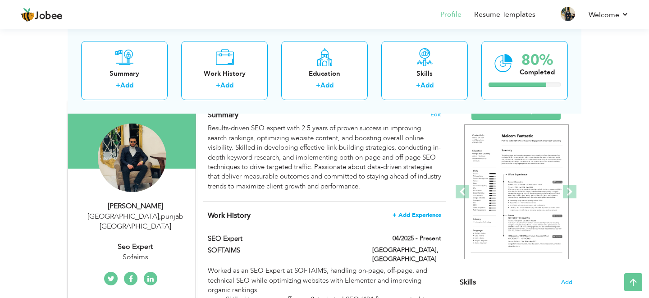
click at [403, 212] on span "+ Add Experience" at bounding box center [416, 215] width 49 height 6
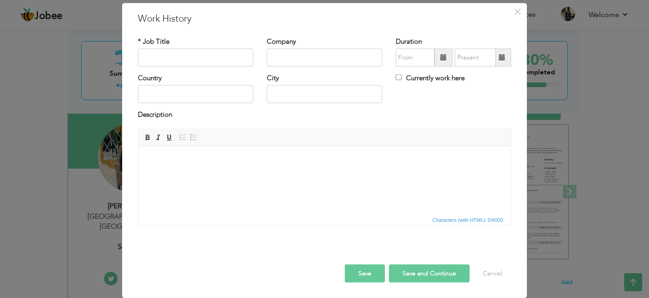
scroll to position [0, 0]
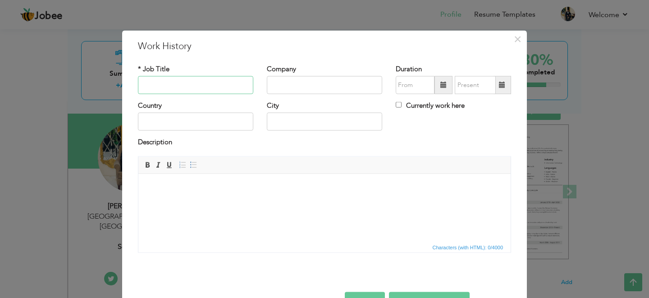
click at [221, 88] on input "text" at bounding box center [195, 85] width 115 height 18
click at [202, 201] on html at bounding box center [324, 186] width 372 height 27
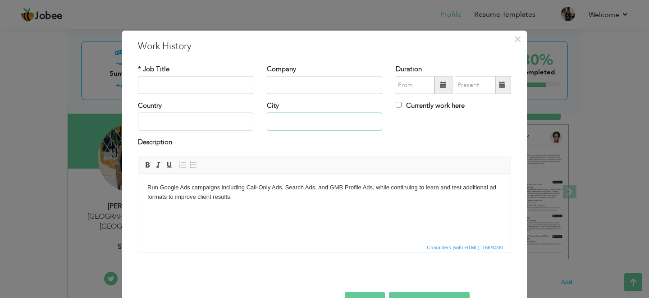
click at [297, 125] on input "text" at bounding box center [324, 122] width 115 height 18
click at [201, 87] on input "text" at bounding box center [195, 85] width 115 height 18
type input "S"
click at [194, 87] on input "Google ADs Experince" at bounding box center [195, 85] width 115 height 18
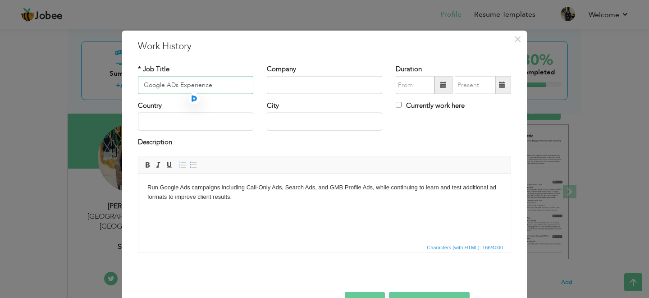
type input "Google ADs Experience"
click at [311, 78] on input "text" at bounding box center [324, 85] width 115 height 18
click at [226, 121] on input "text" at bounding box center [195, 122] width 115 height 18
click at [347, 119] on input "text" at bounding box center [324, 122] width 115 height 18
click at [413, 210] on html "Run Google Ads campaigns including Call-Only Ads, Search Ads, and GMB Profile A…" at bounding box center [324, 191] width 372 height 37
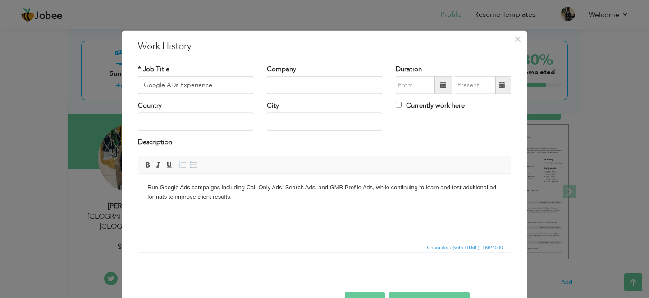
scroll to position [28, 0]
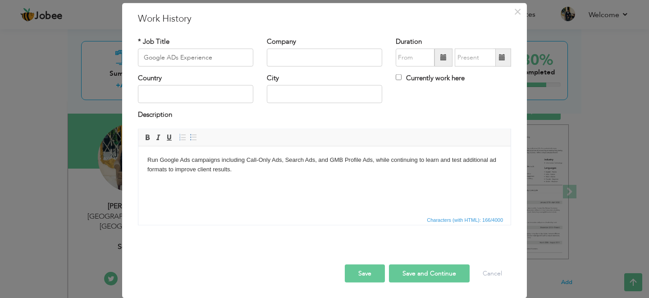
click at [224, 62] on input "Google ADs Experience" at bounding box center [195, 58] width 115 height 18
click at [189, 60] on input "Google ADs Experience" at bounding box center [195, 58] width 115 height 18
click at [299, 62] on input "text" at bounding box center [324, 58] width 115 height 18
click at [281, 100] on input "text" at bounding box center [324, 94] width 115 height 18
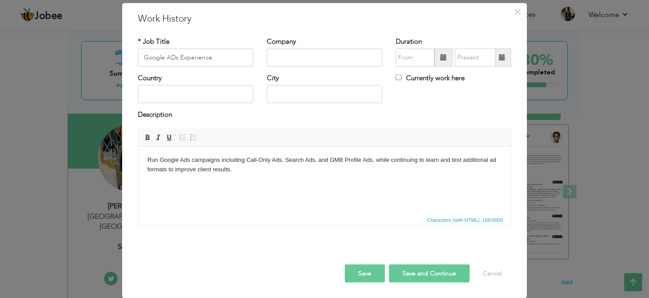
click at [438, 61] on span at bounding box center [443, 58] width 18 height 18
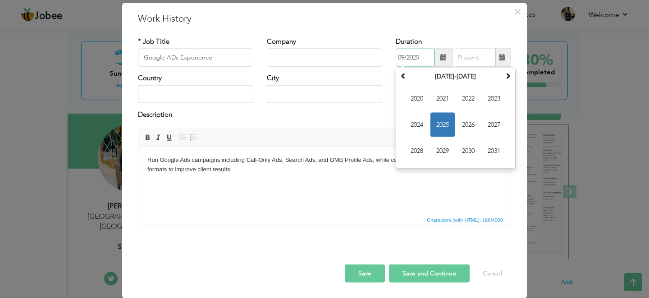
click at [447, 127] on span "2025" at bounding box center [442, 125] width 24 height 24
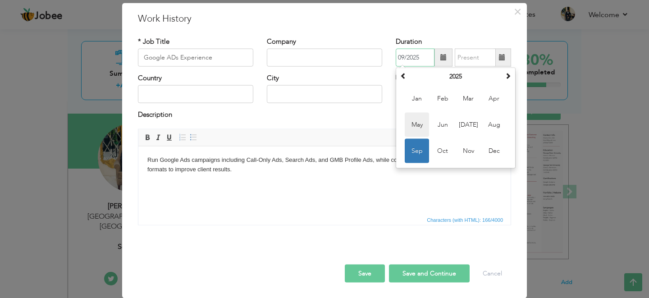
click at [422, 123] on span "May" at bounding box center [416, 125] width 24 height 24
type input "05/2025"
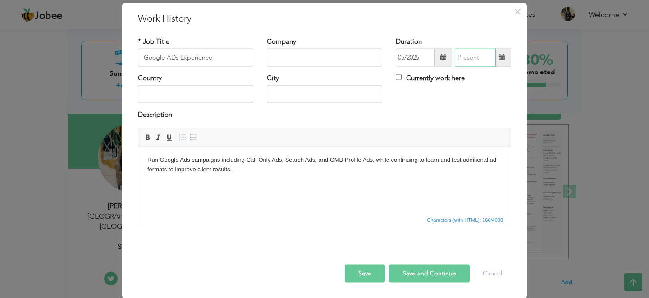
type input "09/2025"
click at [488, 59] on input "09/2025" at bounding box center [474, 58] width 41 height 18
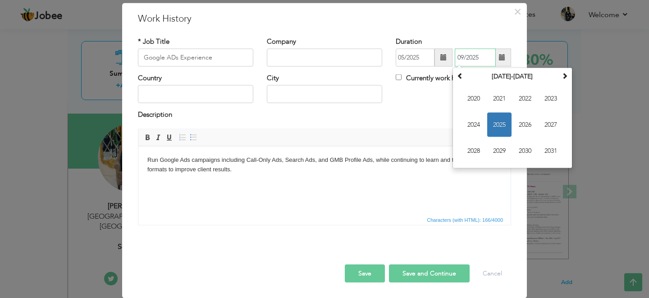
click at [495, 122] on span "2025" at bounding box center [499, 125] width 24 height 24
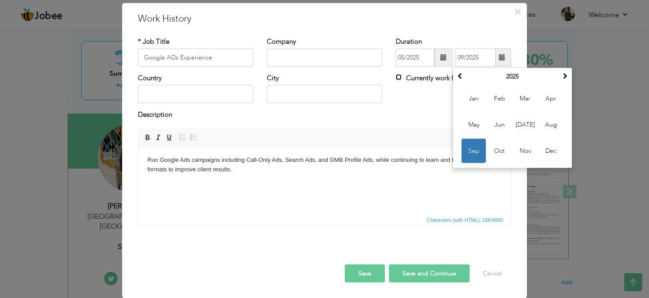
click at [399, 77] on input "Currently work here" at bounding box center [398, 77] width 6 height 6
checkbox input "true"
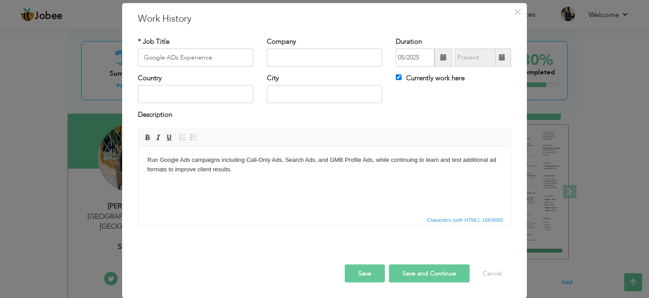
click at [372, 277] on button "Save" at bounding box center [365, 273] width 40 height 18
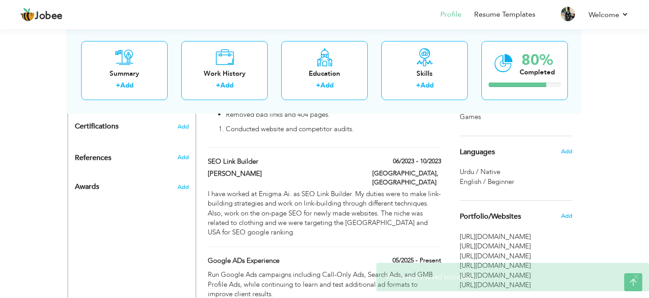
scroll to position [581, 0]
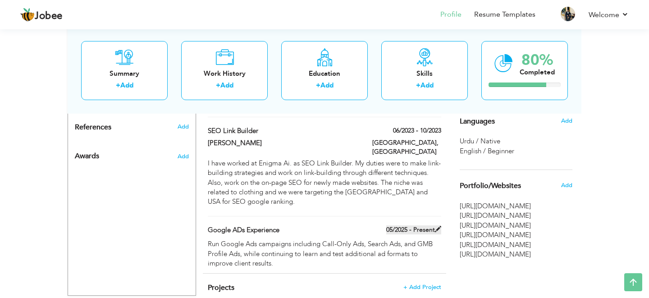
click at [414, 225] on label "05/2025 - Present" at bounding box center [413, 229] width 55 height 9
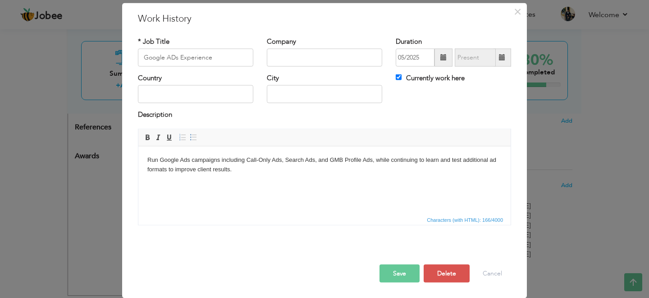
scroll to position [0, 0]
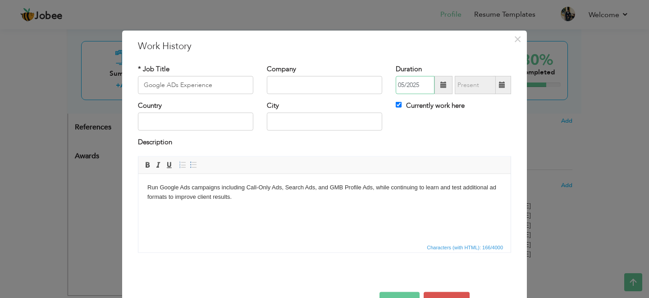
click at [407, 84] on input "05/2025" at bounding box center [414, 85] width 39 height 18
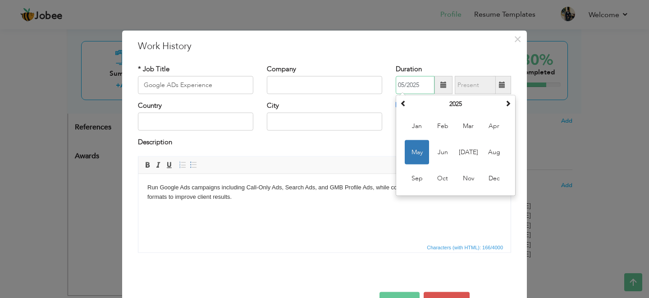
click at [407, 84] on input "05/2025" at bounding box center [414, 85] width 39 height 18
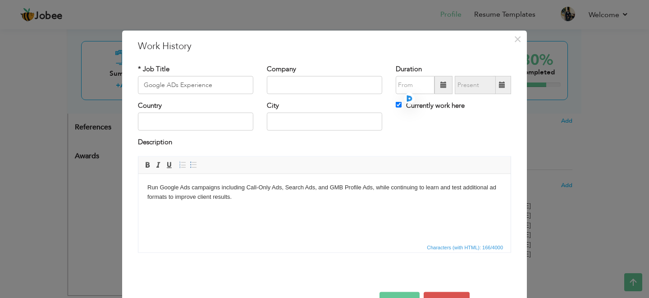
click at [387, 100] on div "Company" at bounding box center [324, 82] width 129 height 36
click at [397, 104] on input "Currently work here" at bounding box center [398, 105] width 6 height 6
checkbox input "false"
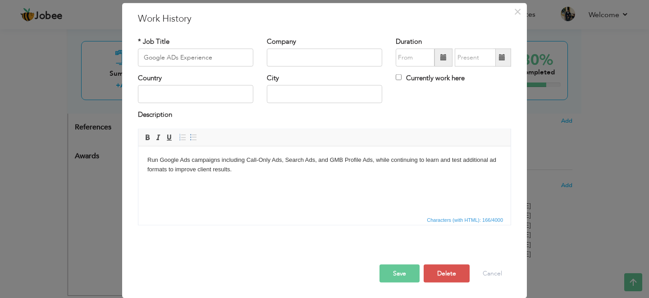
click at [408, 277] on button "Save" at bounding box center [399, 273] width 40 height 18
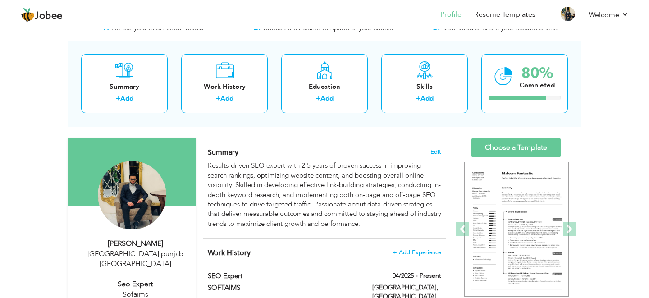
scroll to position [36, 0]
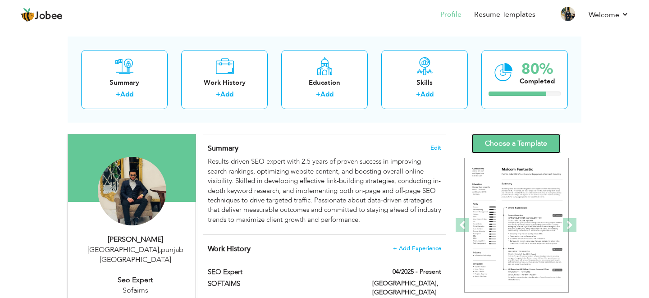
click at [520, 141] on link "Choose a Template" at bounding box center [515, 143] width 89 height 19
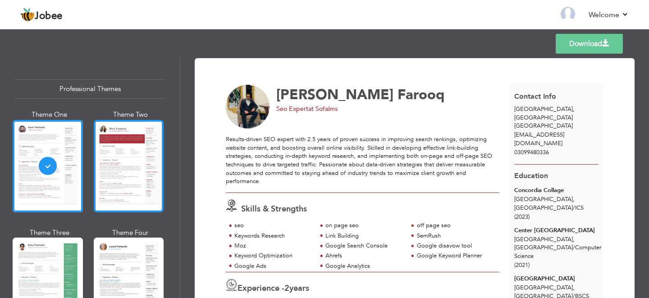
click at [157, 145] on div at bounding box center [129, 166] width 70 height 92
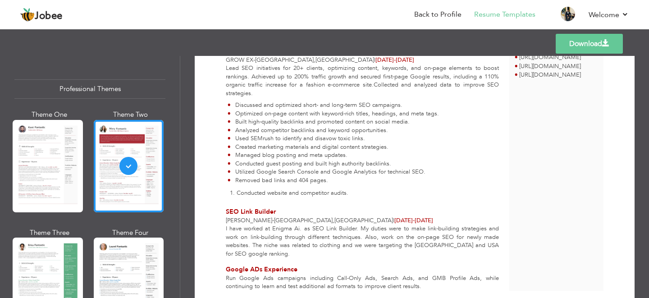
scroll to position [376, 0]
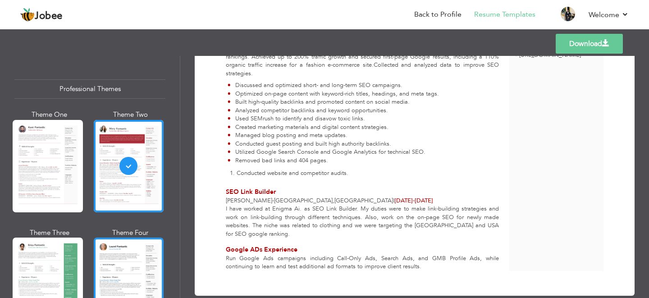
click at [118, 257] on div at bounding box center [129, 283] width 70 height 92
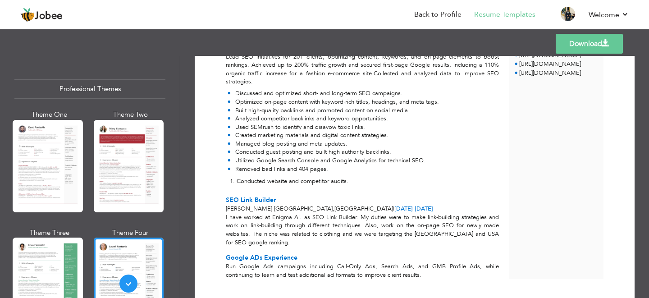
scroll to position [368, 0]
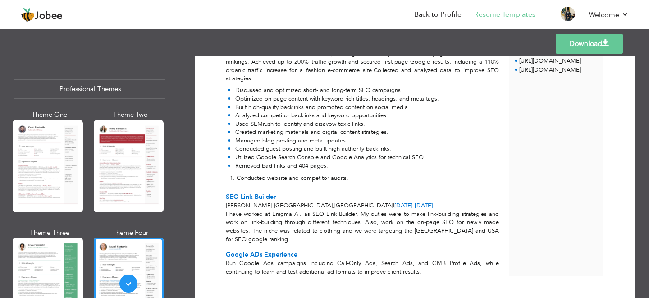
click at [563, 45] on link "Download" at bounding box center [588, 44] width 67 height 20
